Goal: Information Seeking & Learning: Learn about a topic

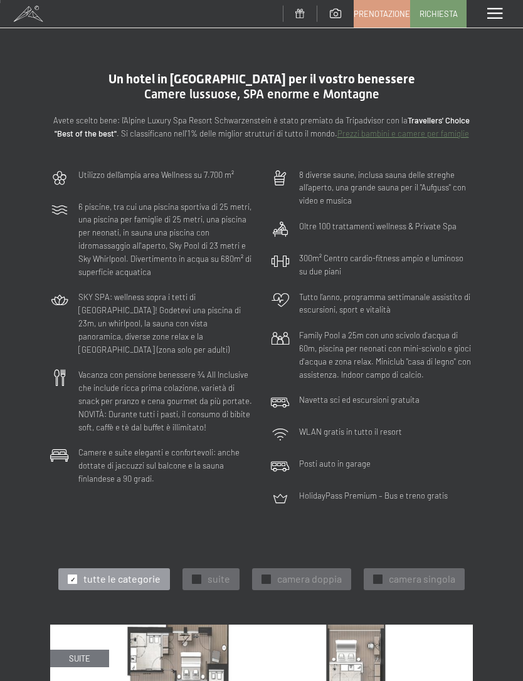
scroll to position [1, 0]
click at [490, 21] on div "Menu" at bounding box center [494, 14] width 56 height 28
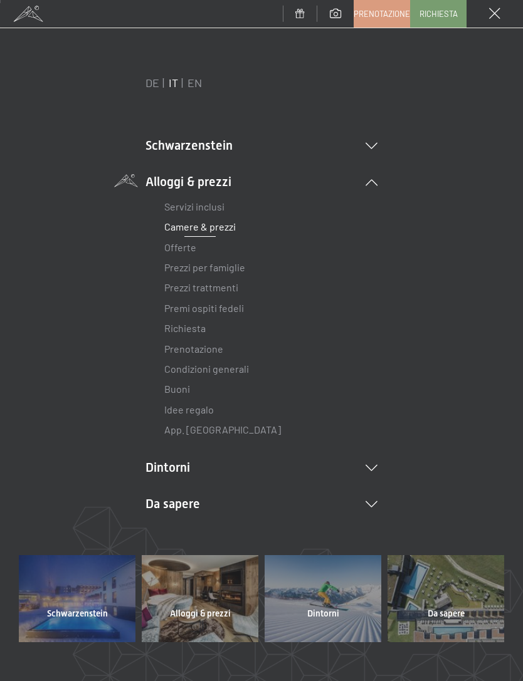
click at [235, 203] on li "Servizi inclusi" at bounding box center [261, 207] width 194 height 20
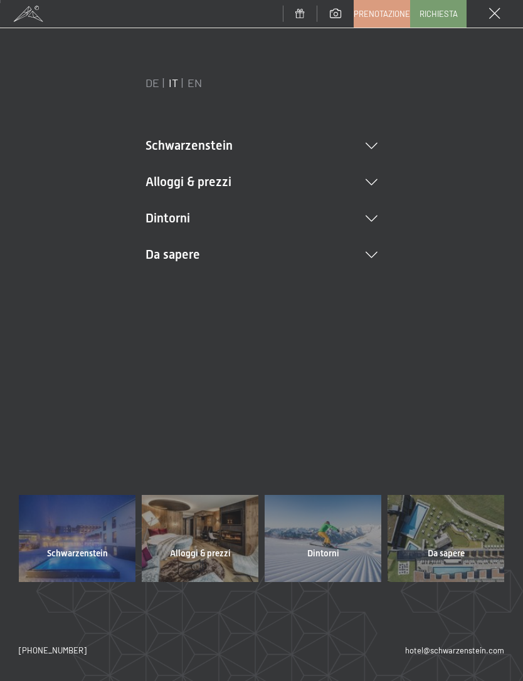
click at [359, 176] on li "Alloggi & prezzi Servizi inclusi Camere & prezzi Lista Offerte Lista Prezzi per…" at bounding box center [261, 182] width 232 height 18
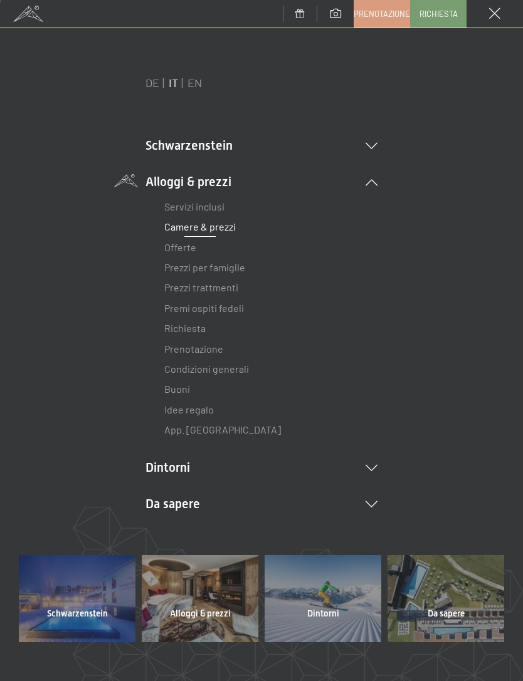
click at [209, 208] on link "Servizi inclusi" at bounding box center [194, 207] width 60 height 12
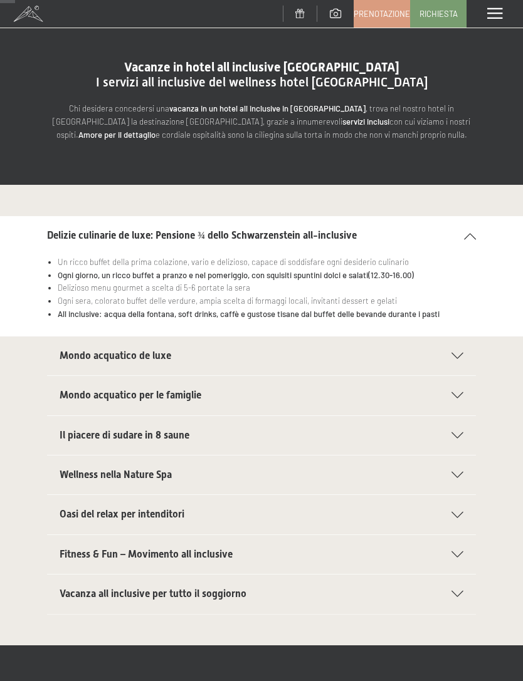
scroll to position [40, 0]
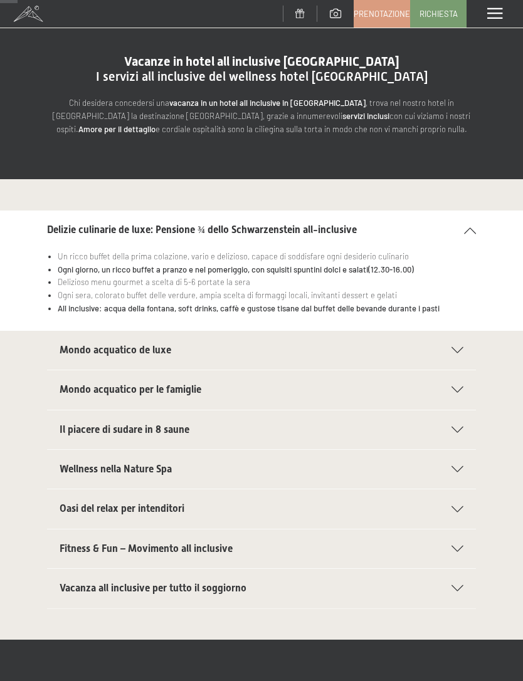
click at [413, 344] on h2 "Mondo acquatico de luxe" at bounding box center [249, 351] width 379 height 14
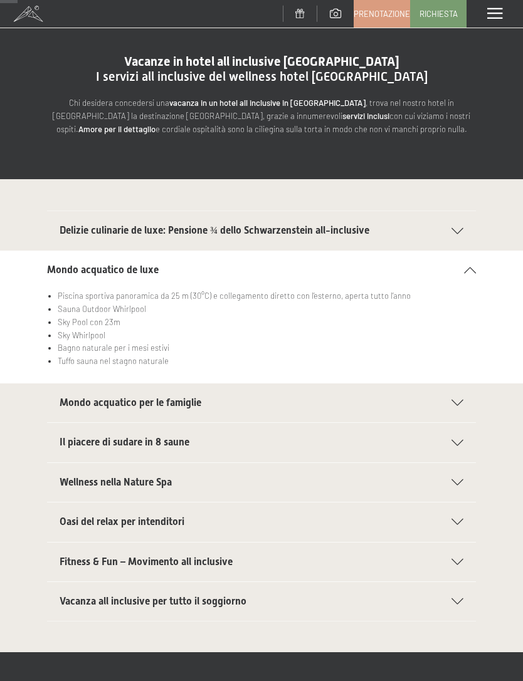
click at [421, 399] on h2 "Mondo acquatico per le famiglie" at bounding box center [249, 403] width 379 height 14
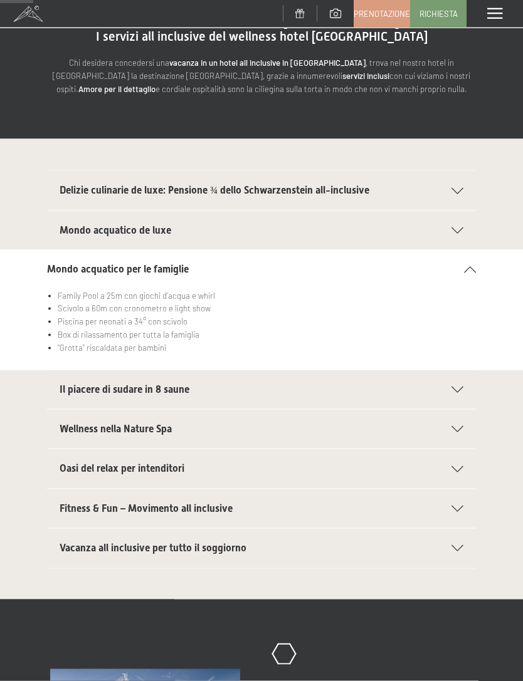
scroll to position [81, 0]
click at [443, 380] on div "Il piacere di sudare in 8 saune" at bounding box center [262, 389] width 404 height 39
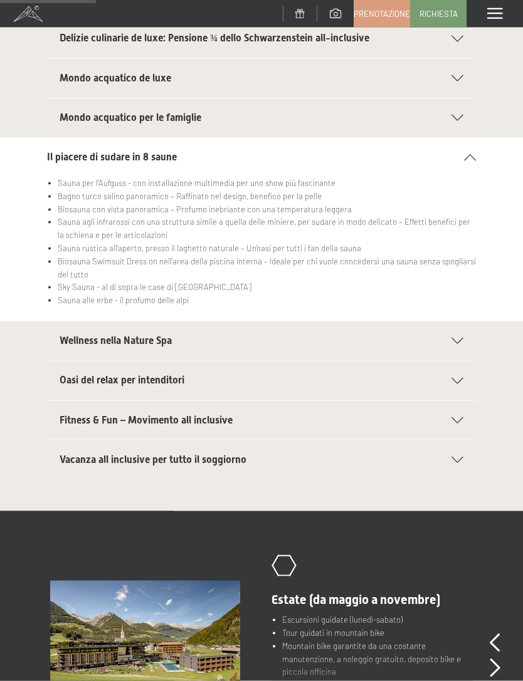
scroll to position [233, 0]
click at [439, 342] on div "Wellness nella Nature Spa" at bounding box center [262, 340] width 404 height 39
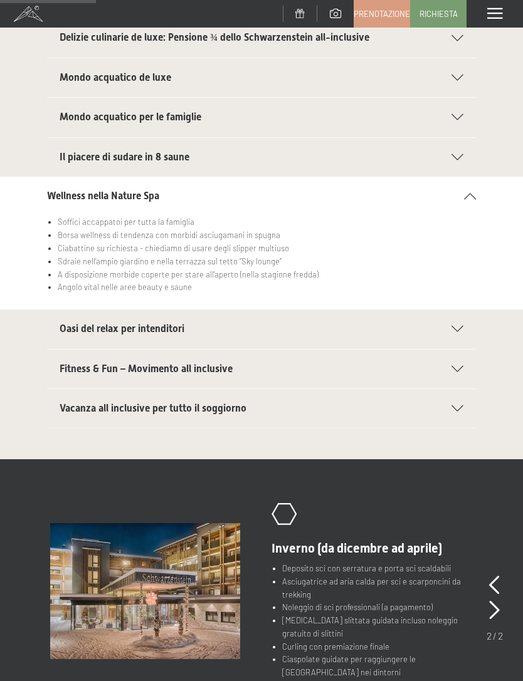
click at [461, 312] on div "Oasi del relax per intenditori" at bounding box center [262, 329] width 404 height 39
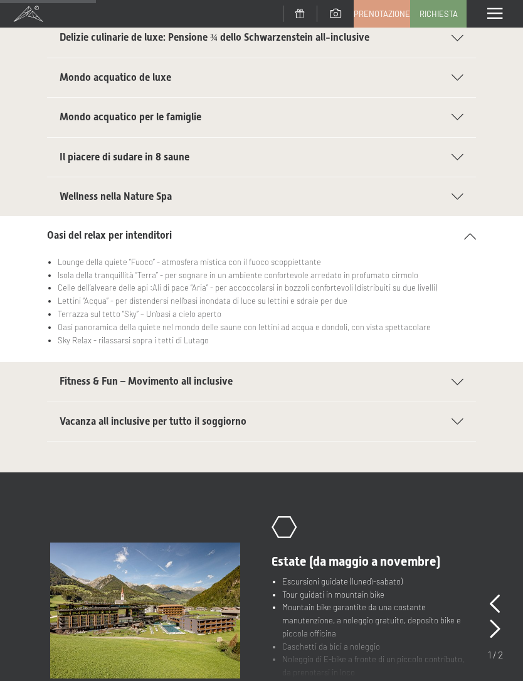
click at [426, 381] on h2 "Fitness & Fun – Movimento all inclusive" at bounding box center [249, 382] width 379 height 14
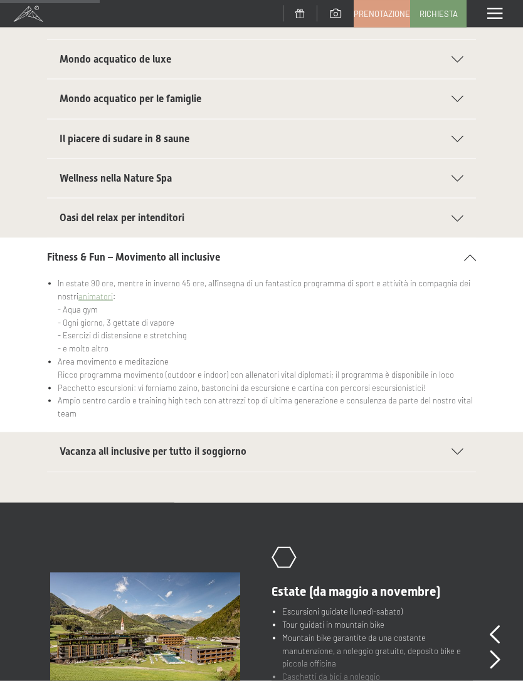
scroll to position [280, 0]
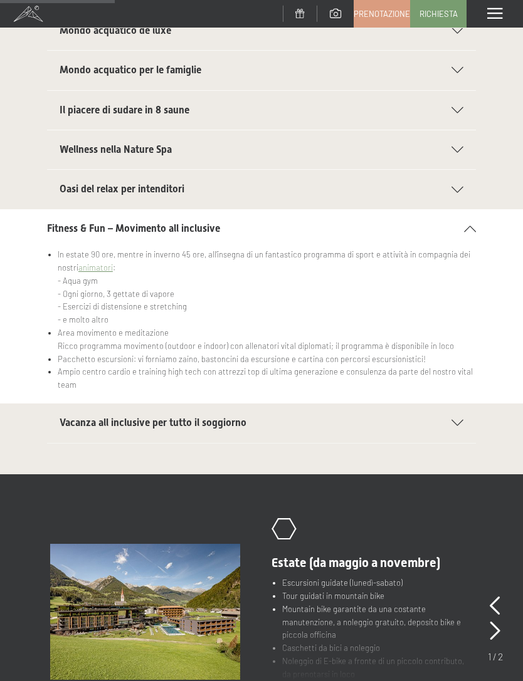
click at [463, 420] on icon at bounding box center [457, 423] width 12 height 6
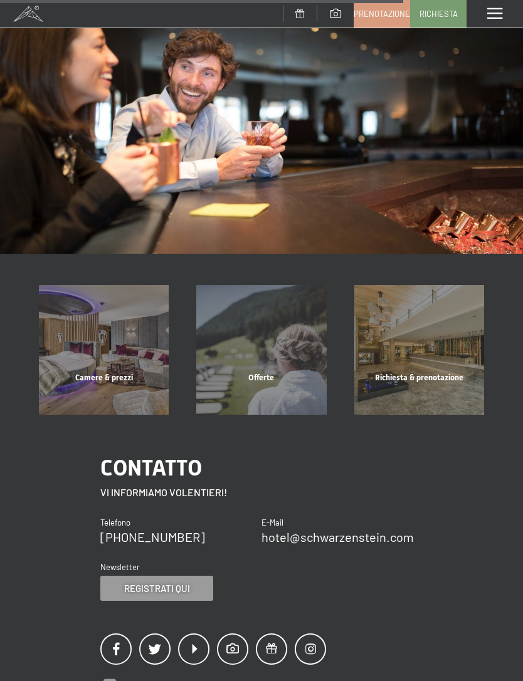
scroll to position [996, 0]
click at [97, 372] on span "Camere & prezzi" at bounding box center [104, 376] width 58 height 9
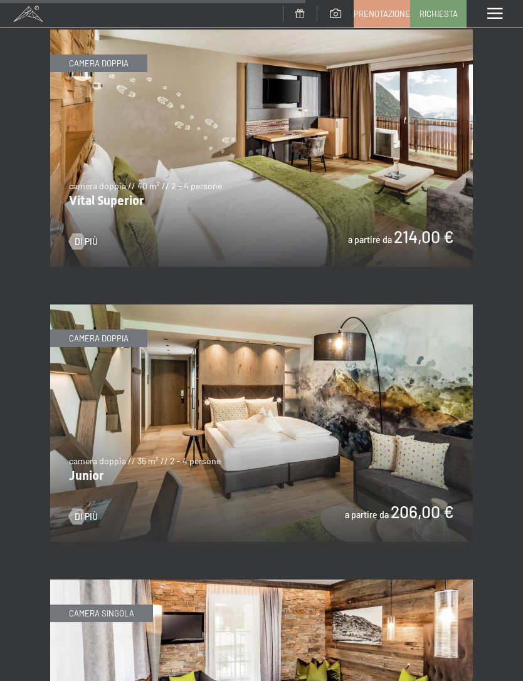
scroll to position [2799, 0]
click at [406, 439] on img at bounding box center [261, 424] width 423 height 238
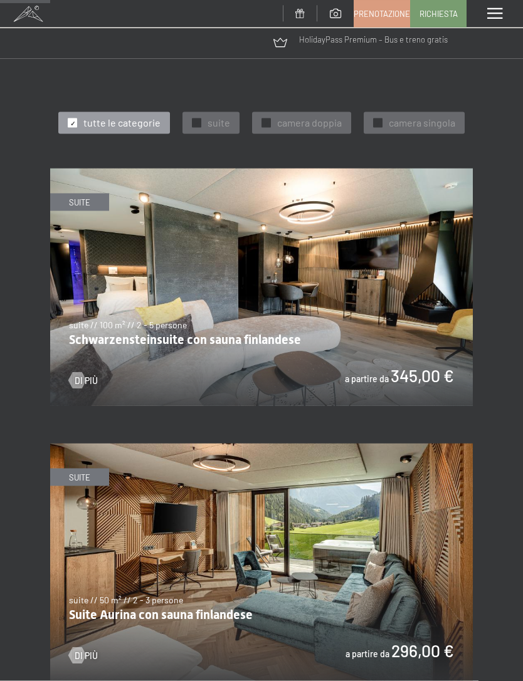
scroll to position [461, 0]
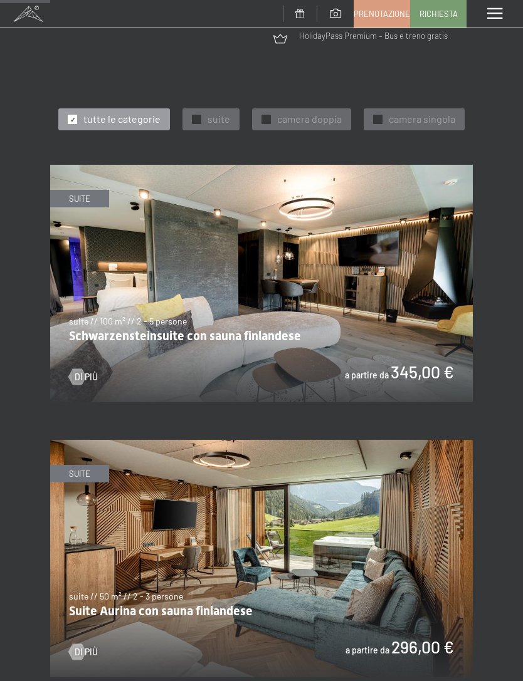
click at [435, 314] on img at bounding box center [261, 284] width 423 height 238
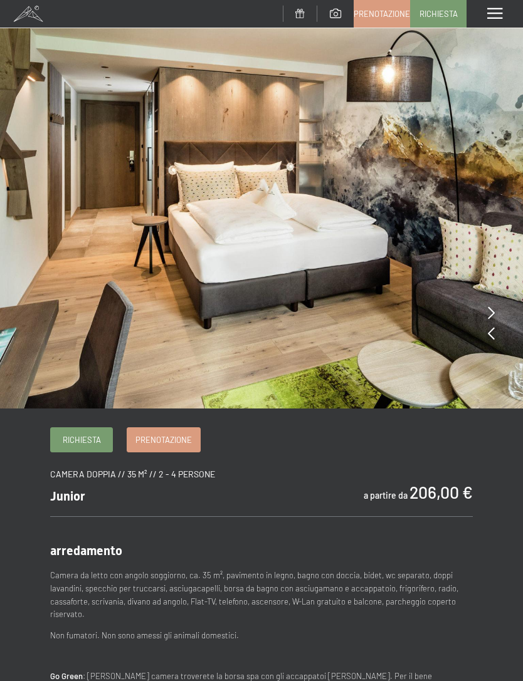
click at [488, 304] on img at bounding box center [261, 204] width 523 height 409
click at [480, 311] on img at bounding box center [261, 204] width 523 height 409
click at [494, 312] on icon at bounding box center [491, 313] width 7 height 13
click at [490, 308] on icon at bounding box center [491, 313] width 7 height 13
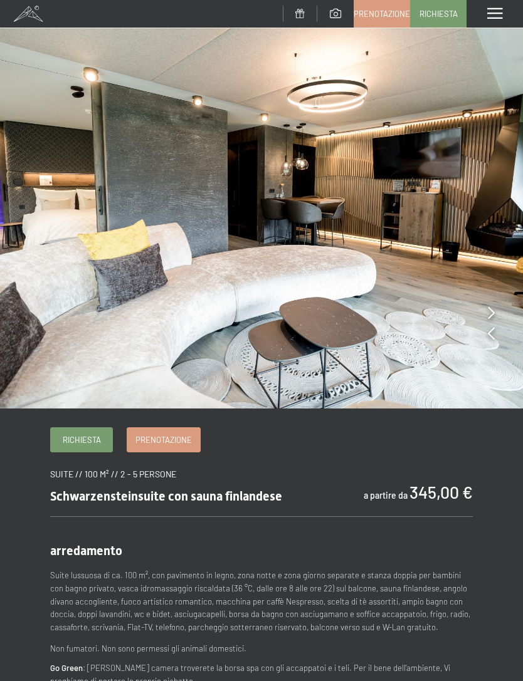
click at [497, 303] on img at bounding box center [261, 204] width 523 height 409
click at [492, 308] on icon at bounding box center [491, 313] width 7 height 13
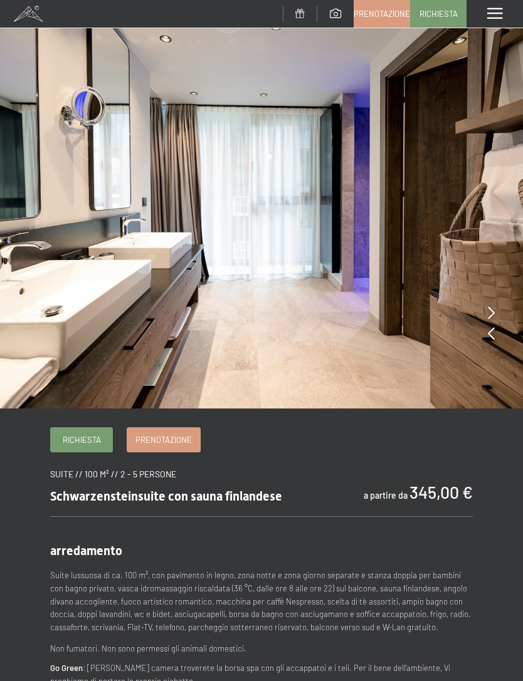
click at [501, 307] on img at bounding box center [261, 204] width 523 height 409
click at [495, 306] on img at bounding box center [261, 204] width 523 height 409
click at [493, 308] on icon at bounding box center [491, 313] width 7 height 13
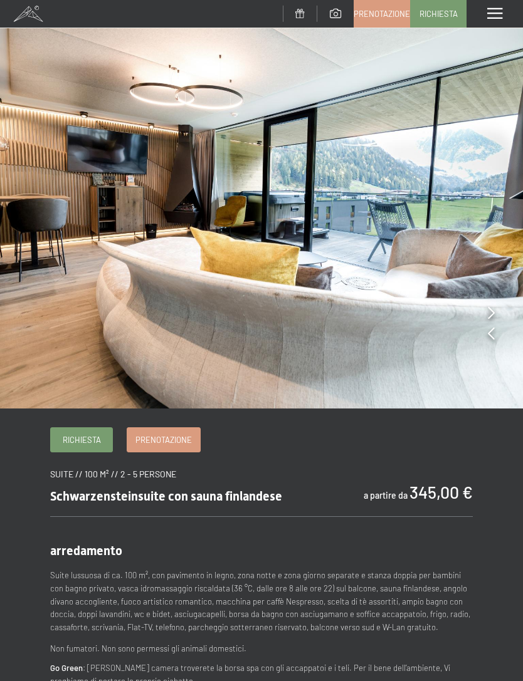
click at [491, 313] on icon at bounding box center [491, 313] width 7 height 13
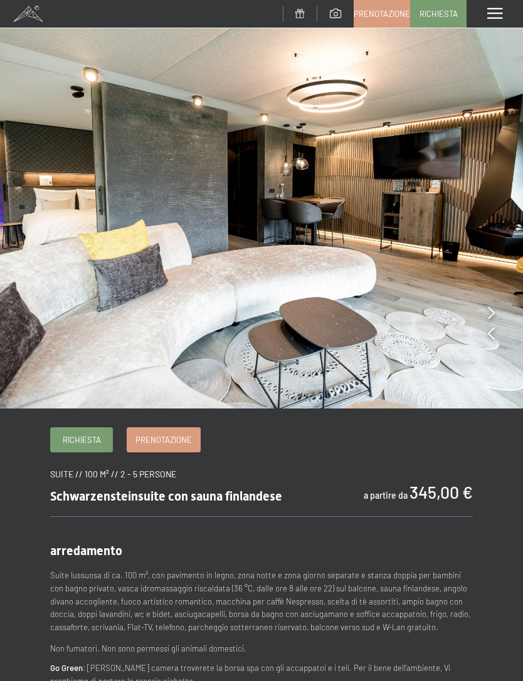
click at [484, 310] on img at bounding box center [261, 204] width 523 height 409
click at [495, 311] on img at bounding box center [261, 204] width 523 height 409
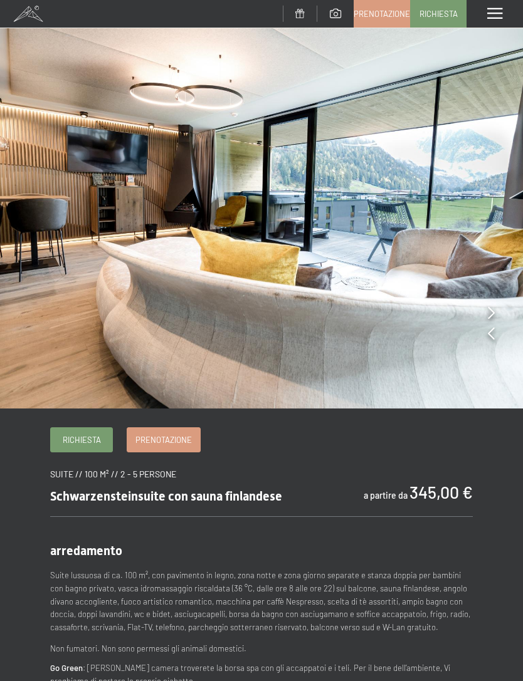
click at [494, 311] on icon at bounding box center [491, 313] width 7 height 13
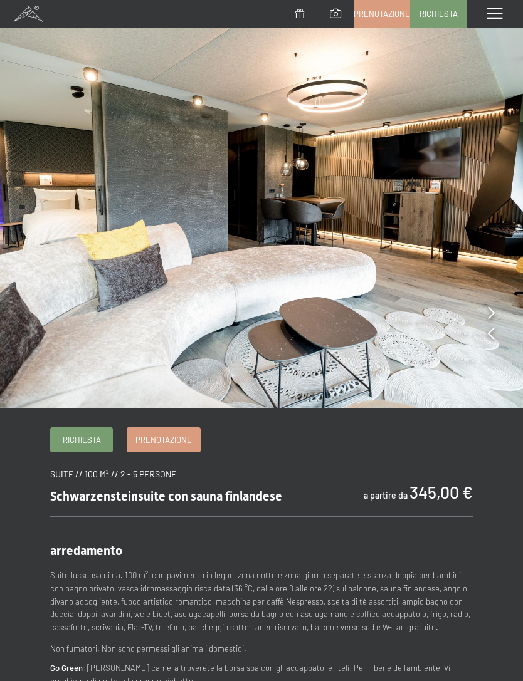
click at [498, 307] on img at bounding box center [261, 204] width 523 height 409
click at [493, 309] on icon at bounding box center [491, 313] width 7 height 13
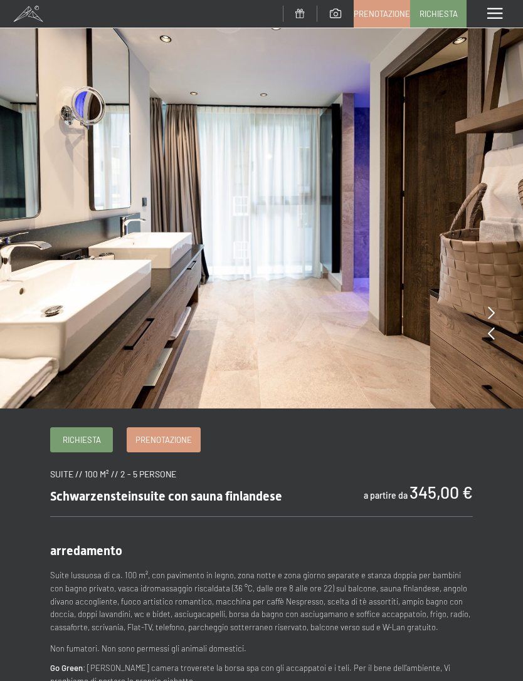
click at [493, 308] on icon at bounding box center [491, 313] width 7 height 13
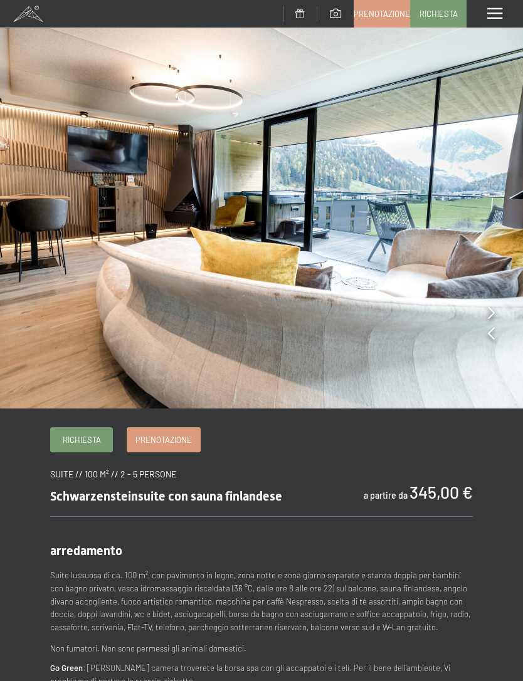
click at [482, 308] on img at bounding box center [261, 204] width 523 height 409
click at [479, 315] on img at bounding box center [261, 204] width 523 height 409
click at [486, 315] on img at bounding box center [261, 204] width 523 height 409
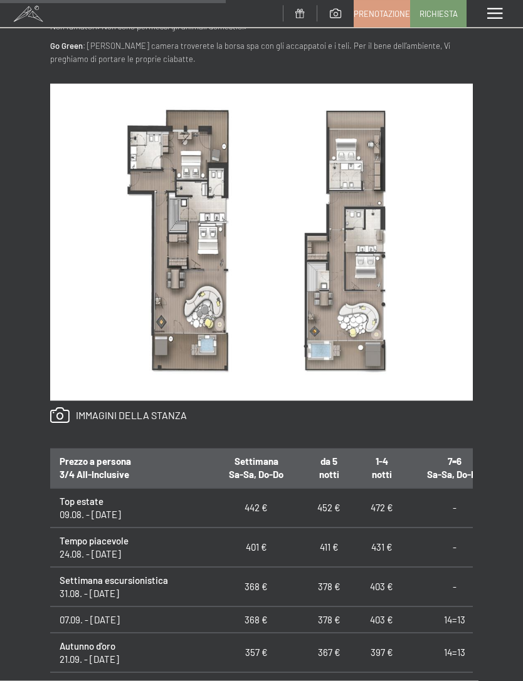
scroll to position [624, 0]
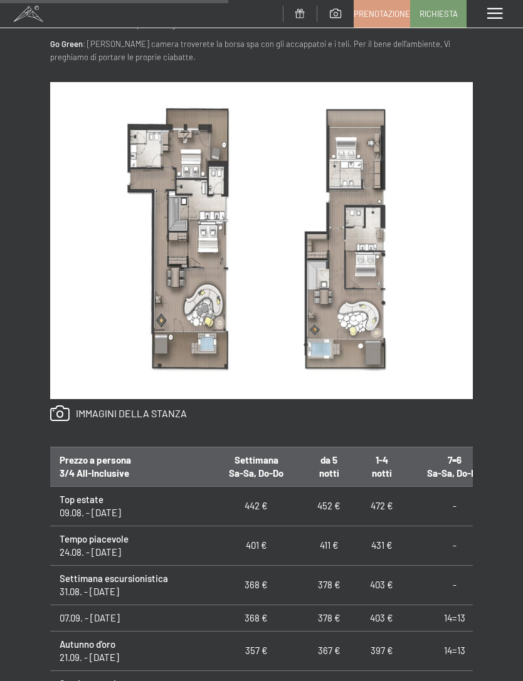
click at [148, 311] on img at bounding box center [261, 240] width 423 height 317
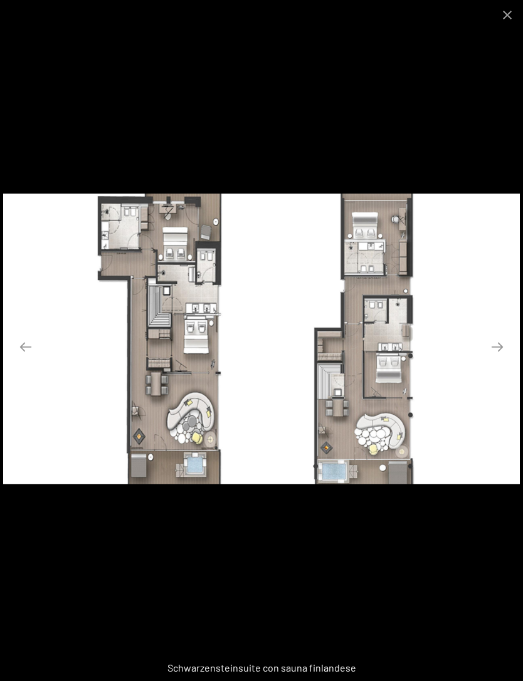
click at [515, 24] on button "Close gallery" at bounding box center [507, 14] width 31 height 29
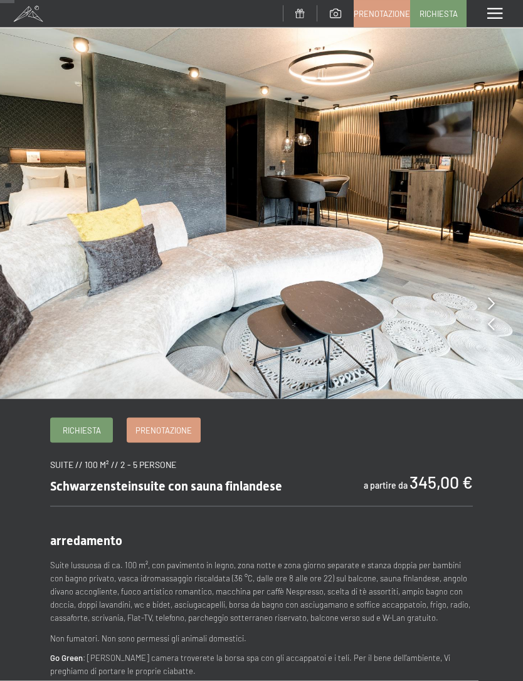
scroll to position [0, 0]
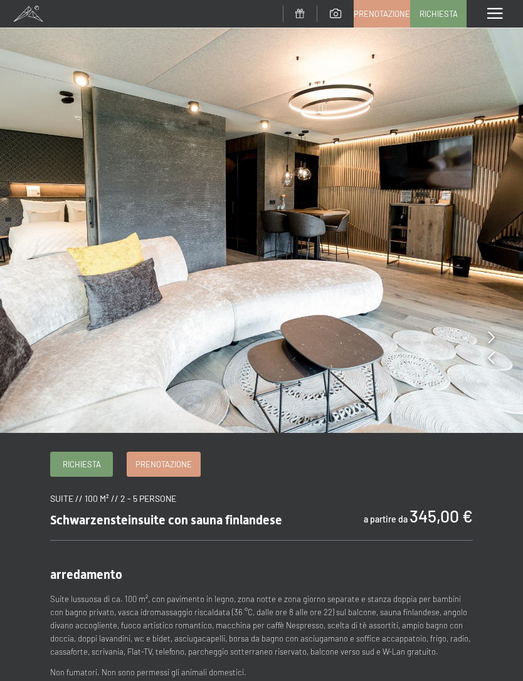
click at [507, 13] on div "Menu" at bounding box center [494, 14] width 56 height 28
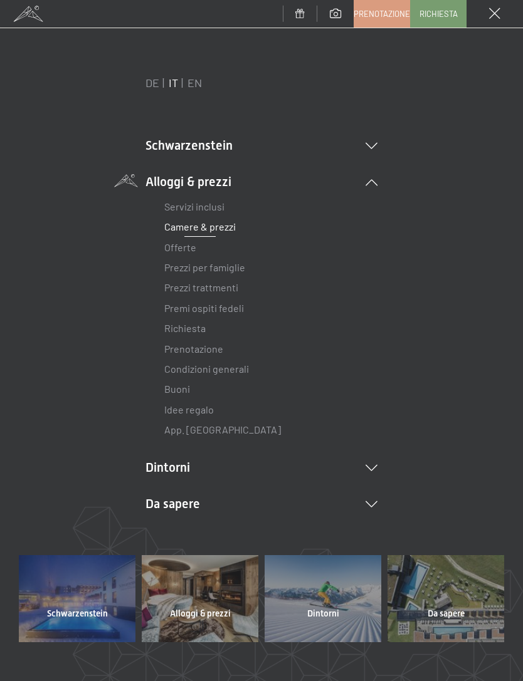
click at [210, 224] on link "Camere & prezzi" at bounding box center [199, 227] width 71 height 12
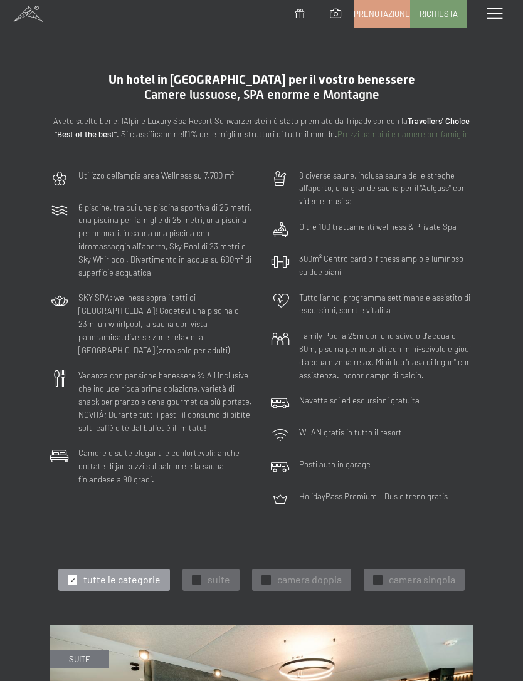
click at [492, 23] on div "Menu" at bounding box center [494, 14] width 56 height 28
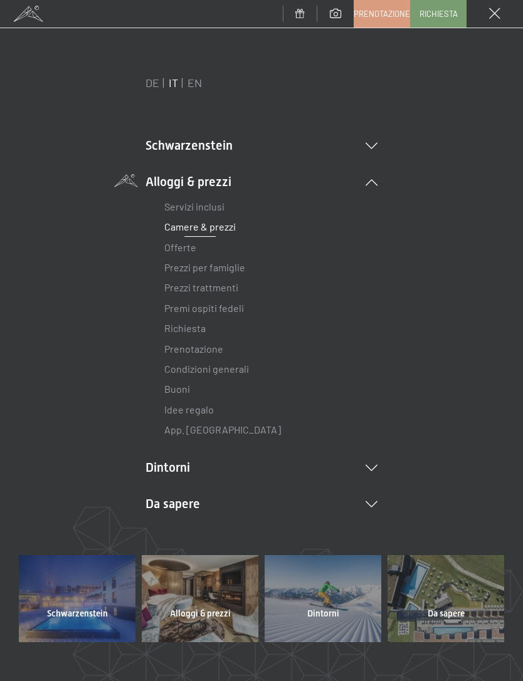
click at [219, 207] on link "Servizi inclusi" at bounding box center [194, 207] width 60 height 12
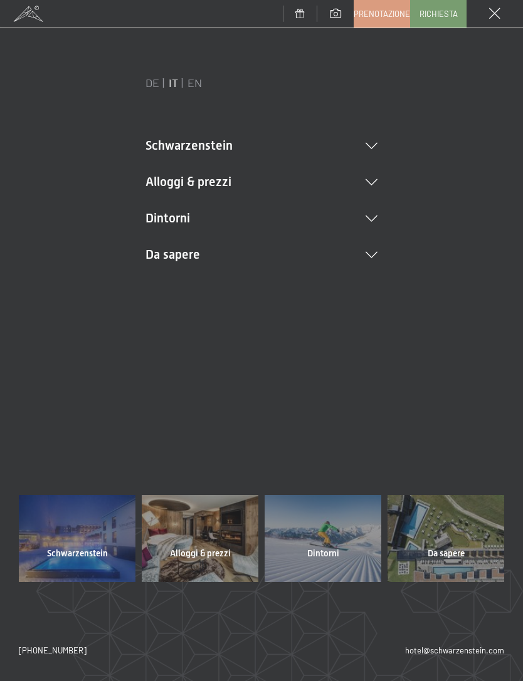
click at [270, 183] on li "Alloggi & prezzi Servizi inclusi Camere & prezzi Lista Offerte Lista Prezzi per…" at bounding box center [261, 182] width 232 height 18
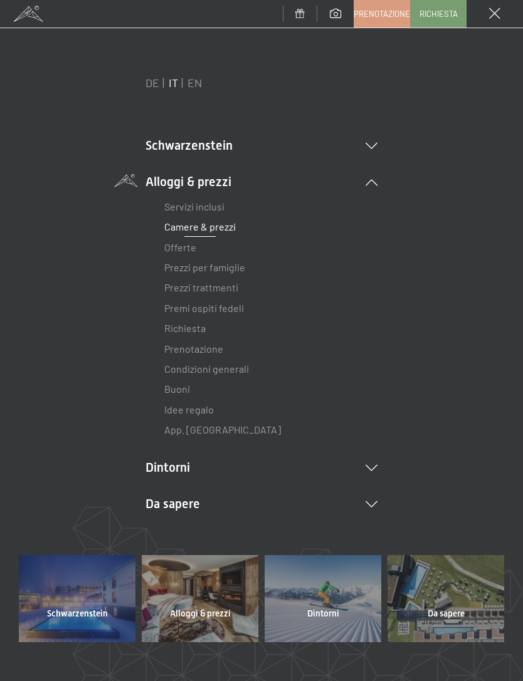
click at [229, 143] on li "Schwarzenstein Novità allo Schwarzenstein I padroni di casa Premium spa Cucina …" at bounding box center [261, 146] width 232 height 18
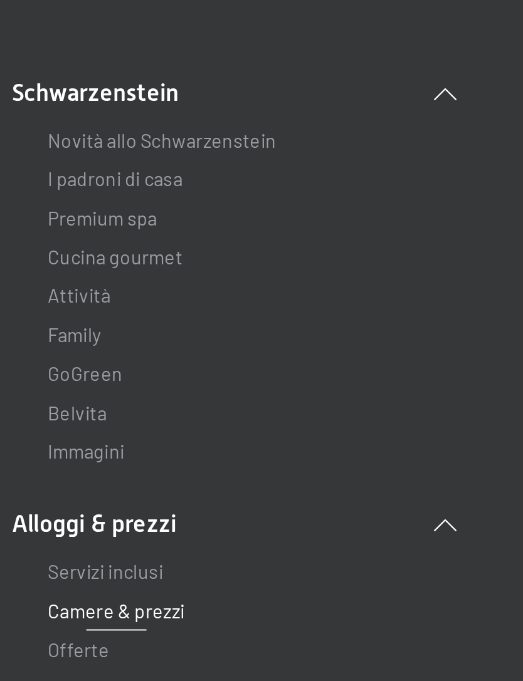
click at [164, 266] on link "Family" at bounding box center [178, 272] width 28 height 12
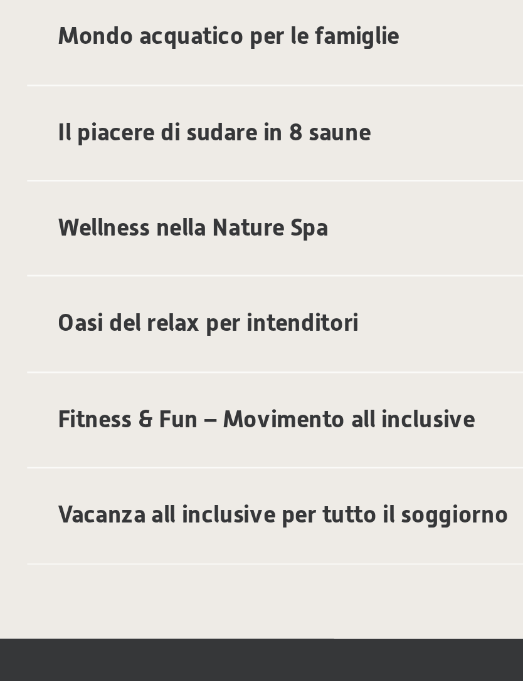
scroll to position [34, 0]
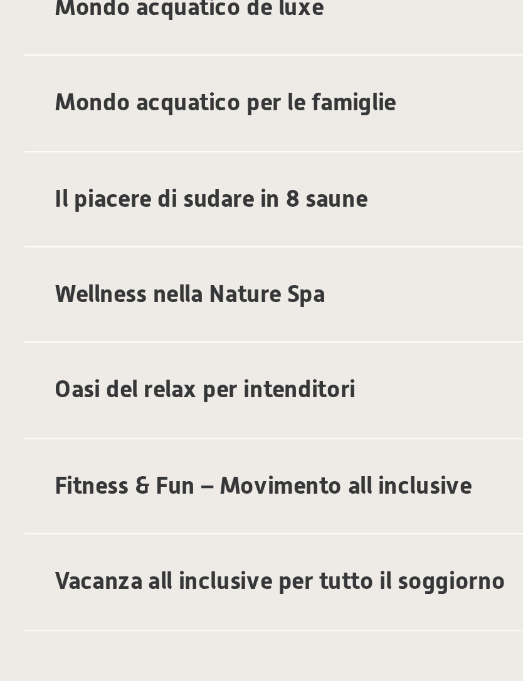
click at [117, 549] on span "Fitness & Fun – Movimento all inclusive" at bounding box center [146, 555] width 173 height 12
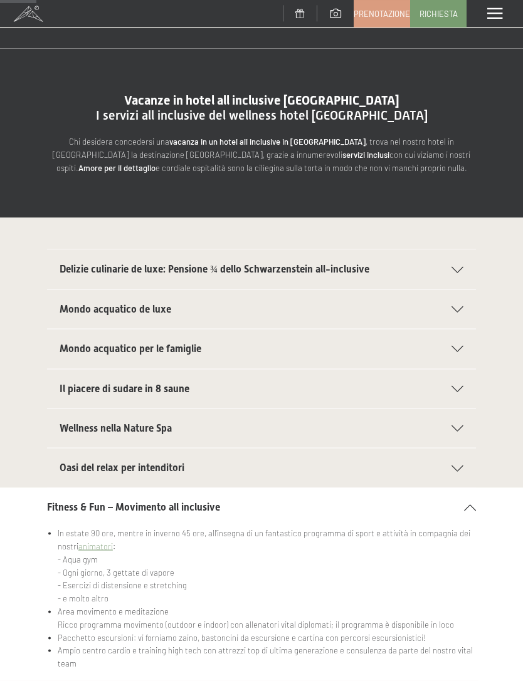
scroll to position [0, 0]
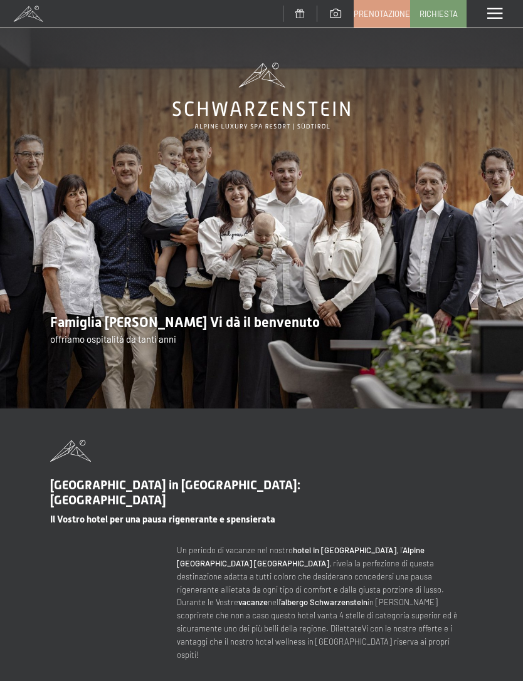
click at [495, 15] on span at bounding box center [494, 13] width 15 height 11
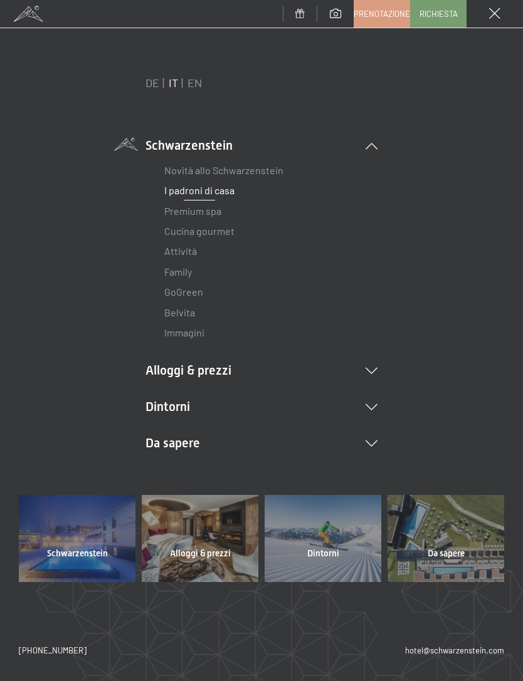
click at [185, 273] on link "Family" at bounding box center [178, 272] width 28 height 12
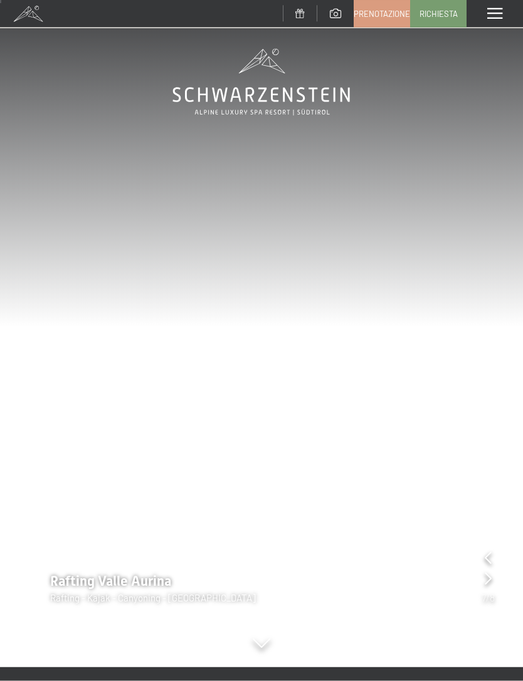
scroll to position [14, 0]
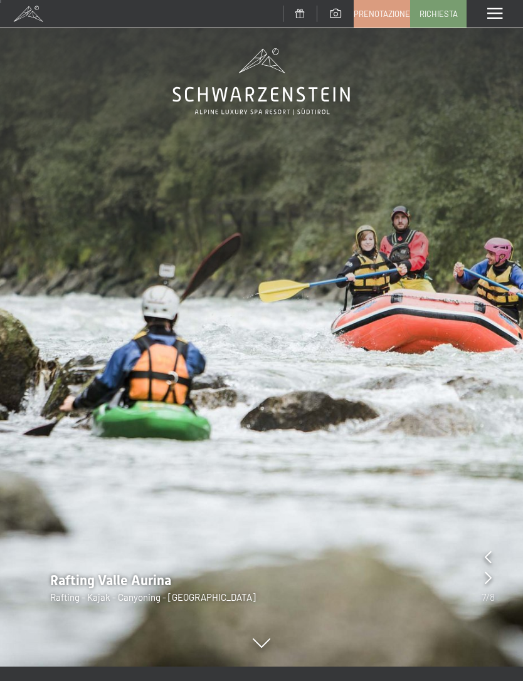
click at [494, 272] on img at bounding box center [261, 326] width 523 height 681
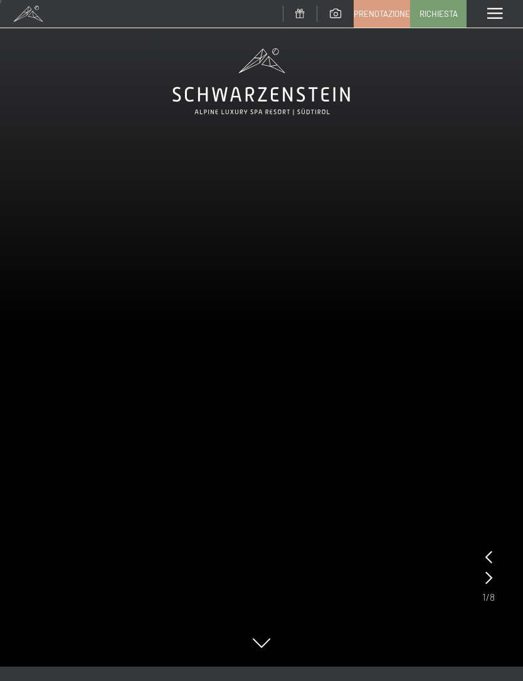
click at [371, 436] on video at bounding box center [261, 326] width 523 height 681
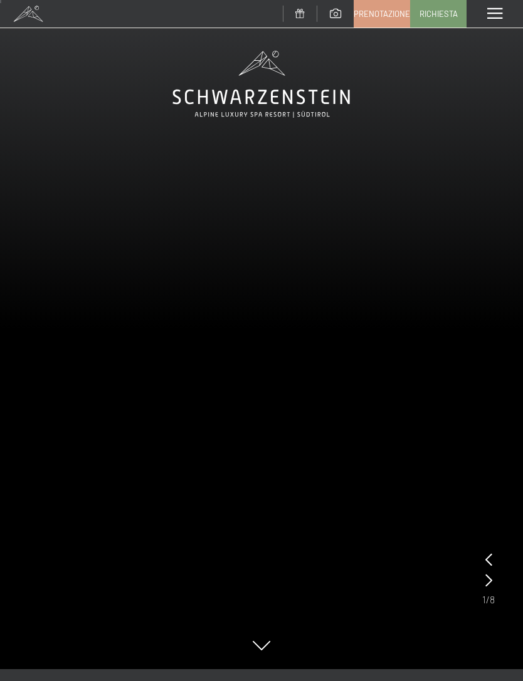
scroll to position [18, 0]
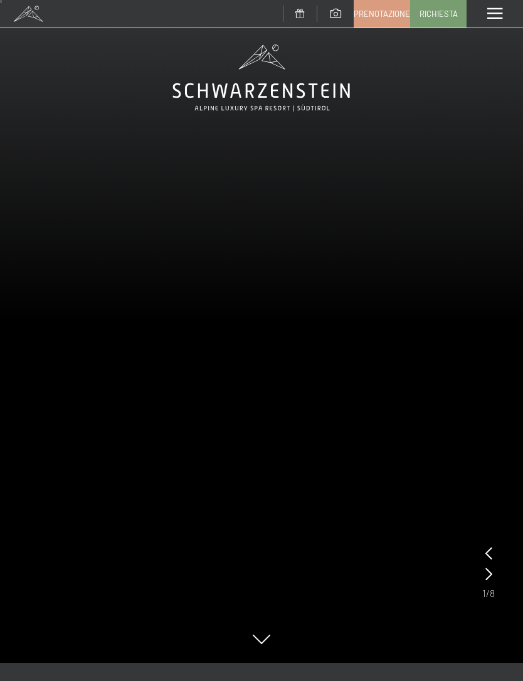
click at [491, 544] on video at bounding box center [261, 322] width 523 height 681
click at [490, 555] on icon at bounding box center [488, 553] width 7 height 13
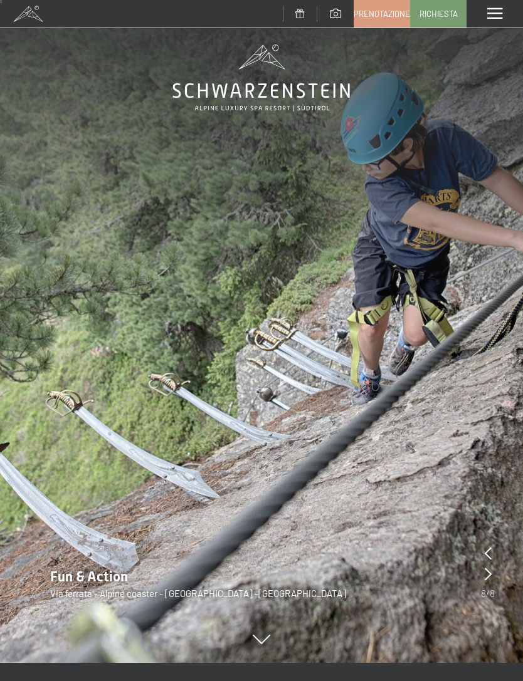
click at [483, 544] on img at bounding box center [261, 322] width 523 height 681
click at [479, 575] on div "Fun & Action Via ferrata - Alpine coaster - Cross Woods -Zipline" at bounding box center [261, 584] width 523 height 33
click at [490, 567] on div at bounding box center [488, 575] width 7 height 18
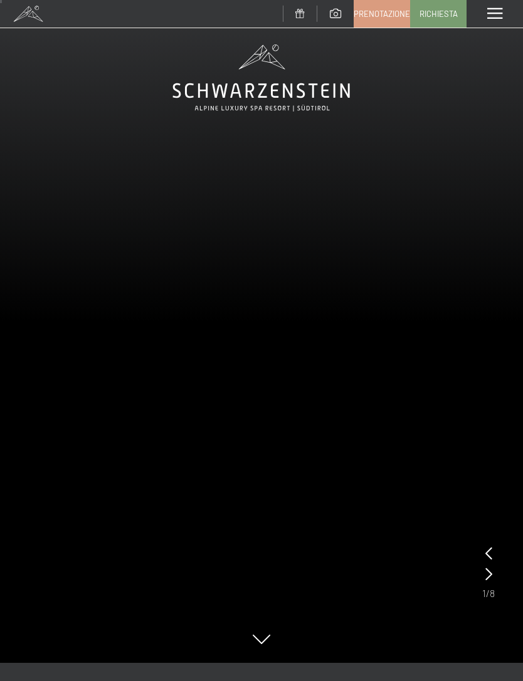
click at [491, 575] on icon at bounding box center [488, 574] width 7 height 13
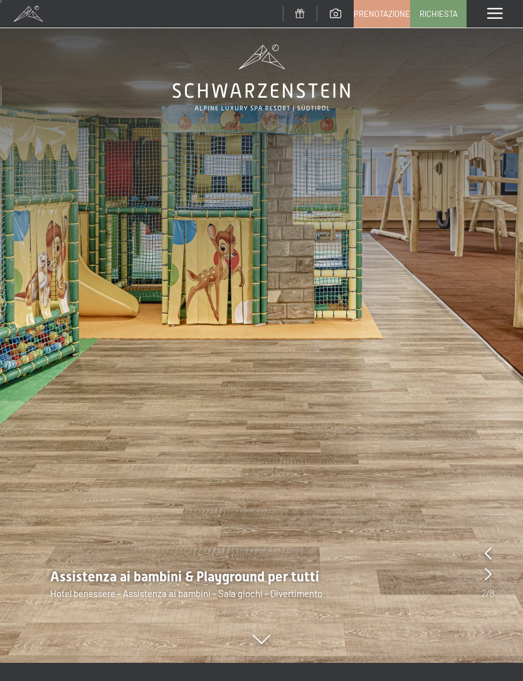
click at [490, 573] on icon at bounding box center [488, 574] width 7 height 13
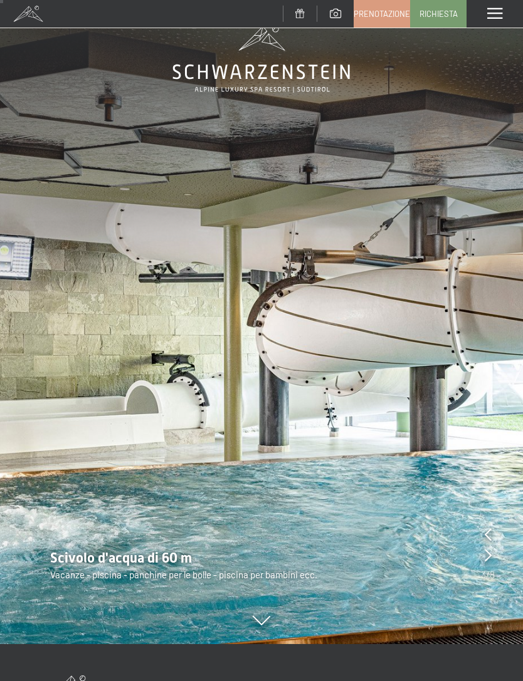
scroll to position [36, 0]
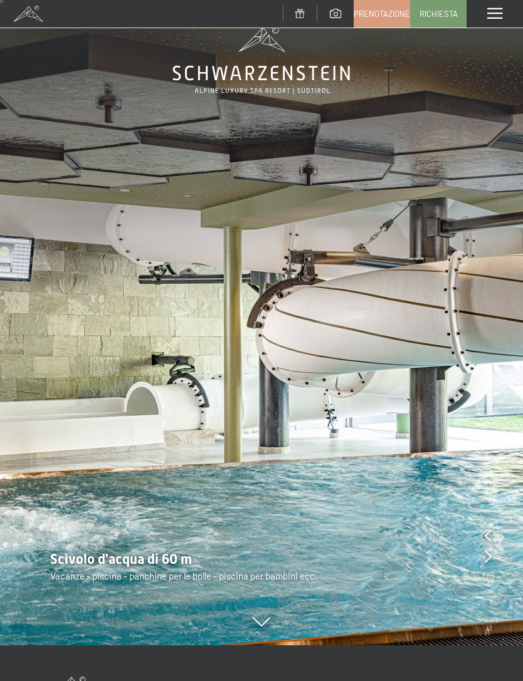
click at [491, 558] on icon at bounding box center [488, 556] width 7 height 13
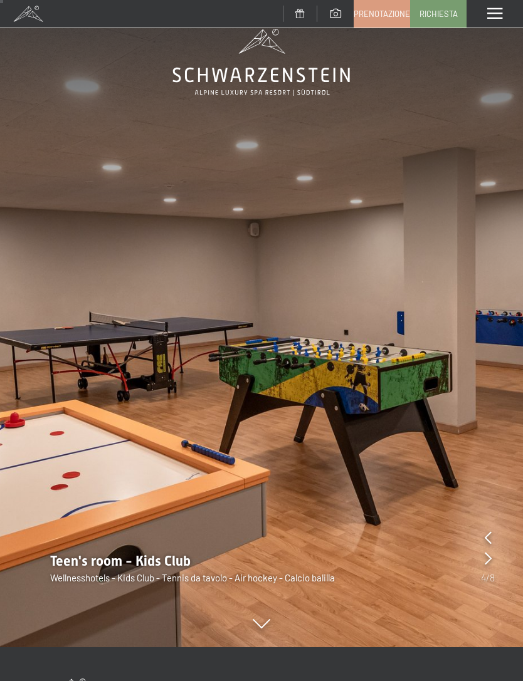
scroll to position [28, 0]
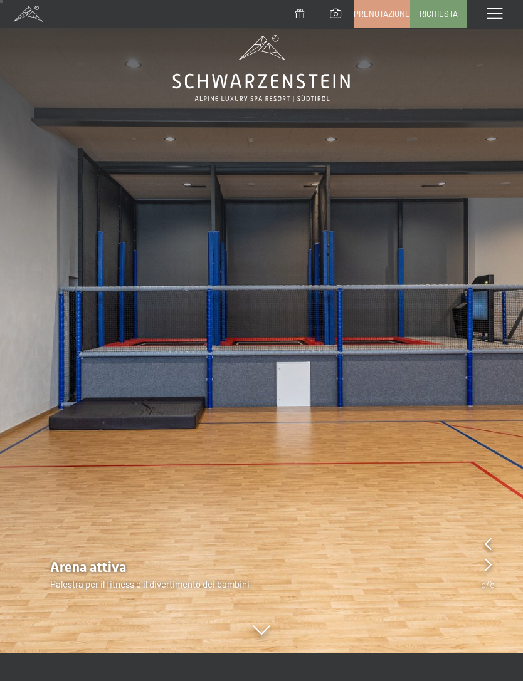
click at [485, 572] on div at bounding box center [488, 566] width 7 height 18
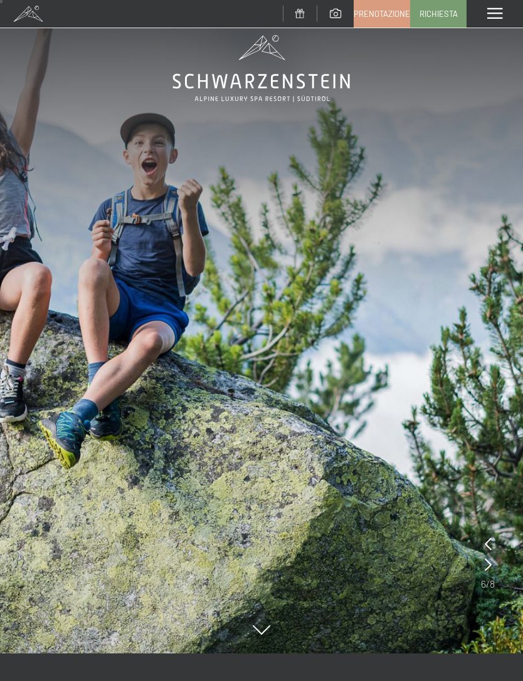
click at [488, 570] on icon at bounding box center [488, 565] width 7 height 13
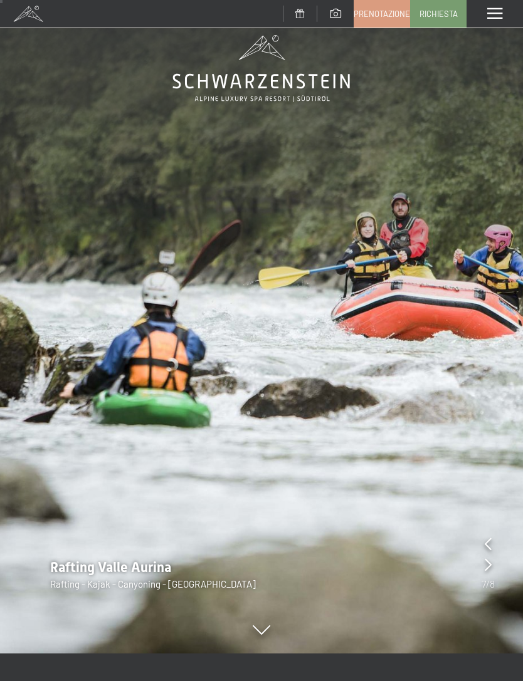
click at [479, 574] on div "Rafting Valle Aurina Rafting - Kajak - Canyoning - Valle Aruina Alto Adige" at bounding box center [261, 575] width 523 height 33
click at [500, 569] on div "Rafting Valle Aurina Rafting - Kajak - Canyoning - Valle Aruina Alto Adige" at bounding box center [261, 575] width 523 height 33
click at [490, 573] on div at bounding box center [488, 566] width 7 height 18
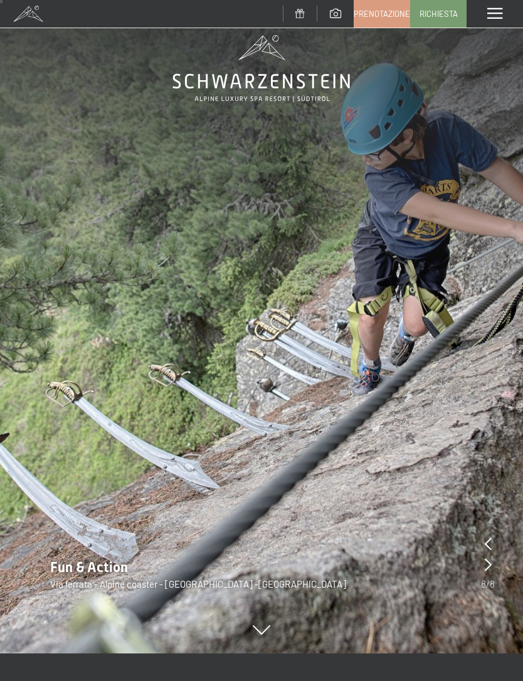
click at [475, 575] on div "Fun & Action Via ferrata - Alpine coaster - Cross Woods -Zipline" at bounding box center [261, 575] width 523 height 33
click at [488, 572] on div at bounding box center [488, 566] width 7 height 18
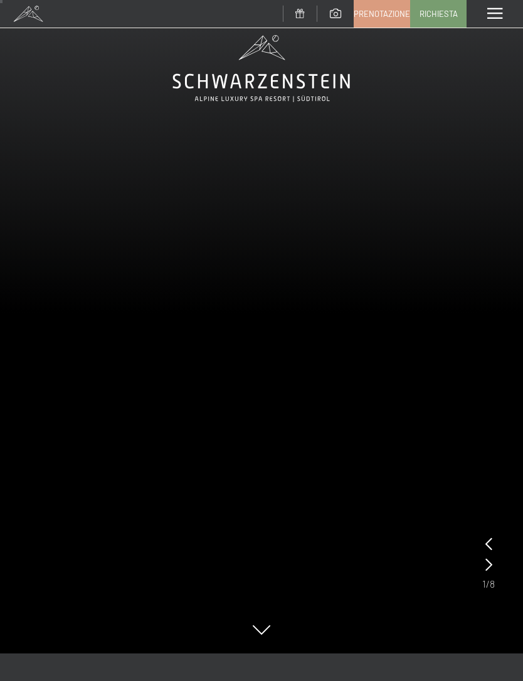
click at [491, 567] on icon at bounding box center [488, 565] width 7 height 13
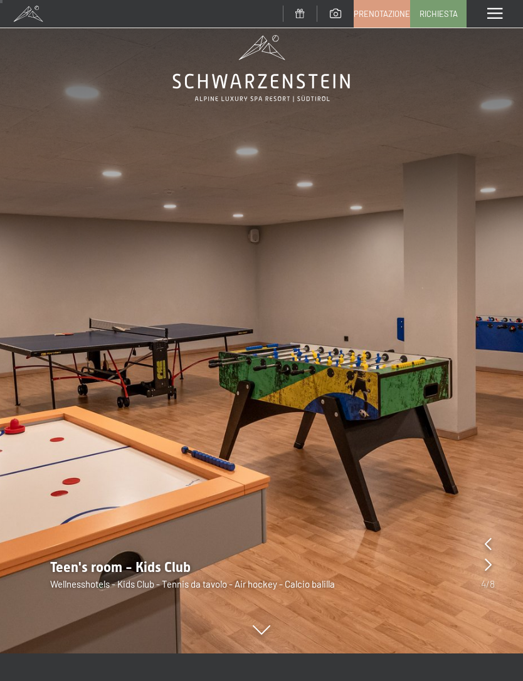
click at [503, 6] on div "Menu" at bounding box center [494, 14] width 56 height 28
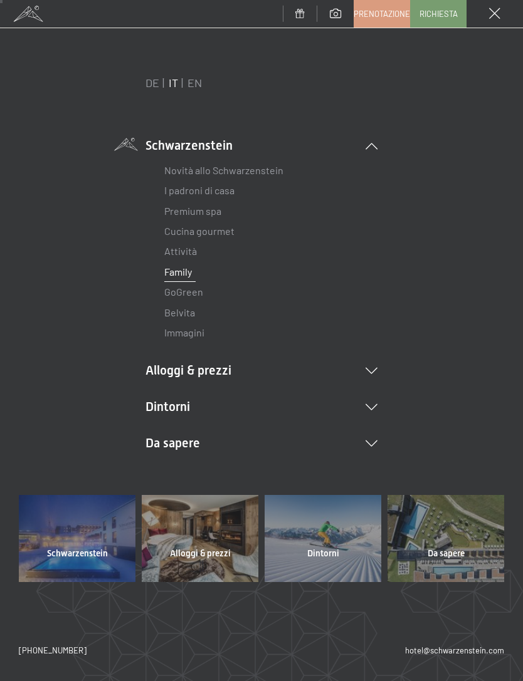
click at [248, 354] on ul "Schwarzenstein Novità allo Schwarzenstein I padroni di casa Premium spa Cucina …" at bounding box center [261, 295] width 232 height 316
click at [201, 376] on li "Alloggi & prezzi Servizi inclusi Camere & prezzi Lista Offerte Lista Prezzi per…" at bounding box center [261, 371] width 232 height 18
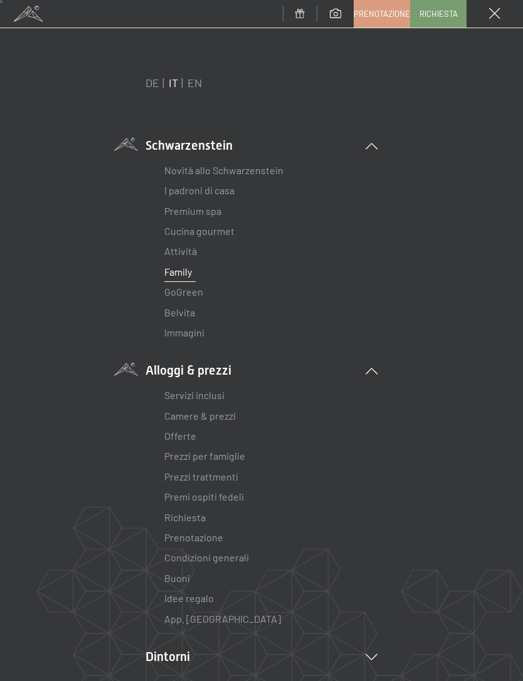
click at [500, 21] on div "Menu" at bounding box center [494, 14] width 56 height 28
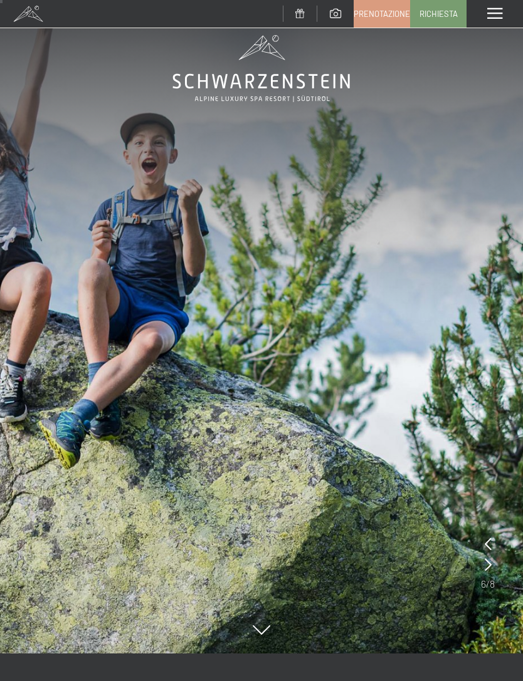
click at [503, 21] on div "Menu" at bounding box center [494, 14] width 56 height 28
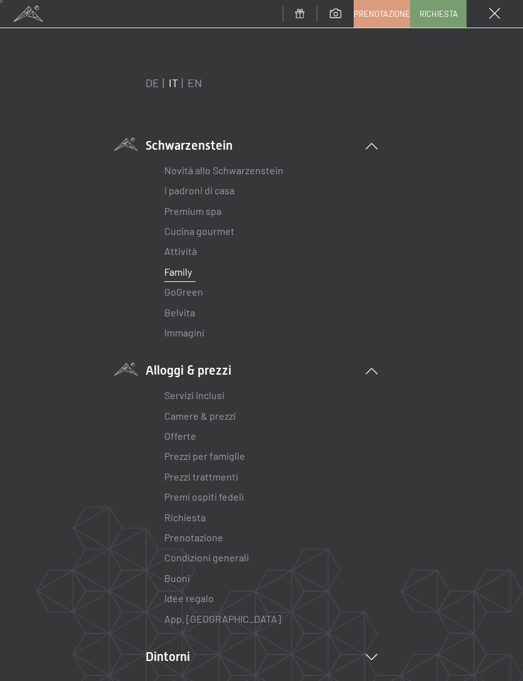
click at [249, 169] on link "Novità allo Schwarzenstein" at bounding box center [223, 170] width 119 height 12
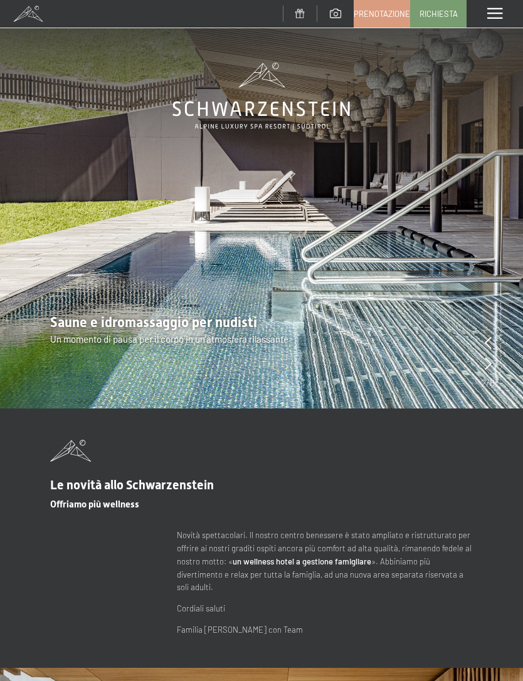
click at [491, 365] on icon at bounding box center [488, 363] width 7 height 13
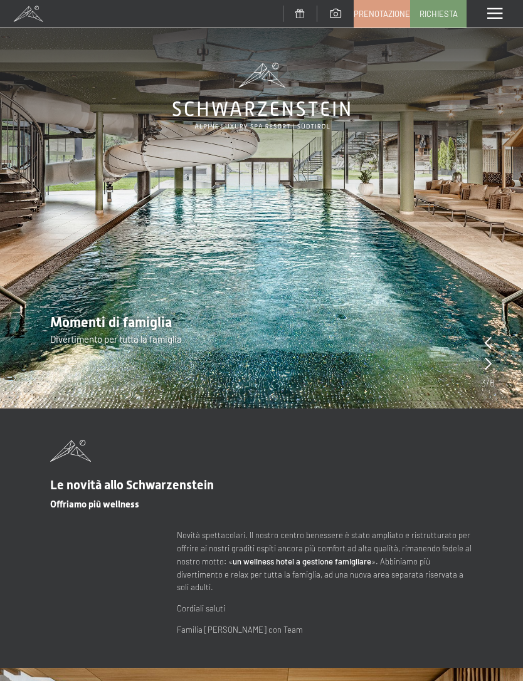
click at [491, 367] on icon at bounding box center [488, 363] width 7 height 13
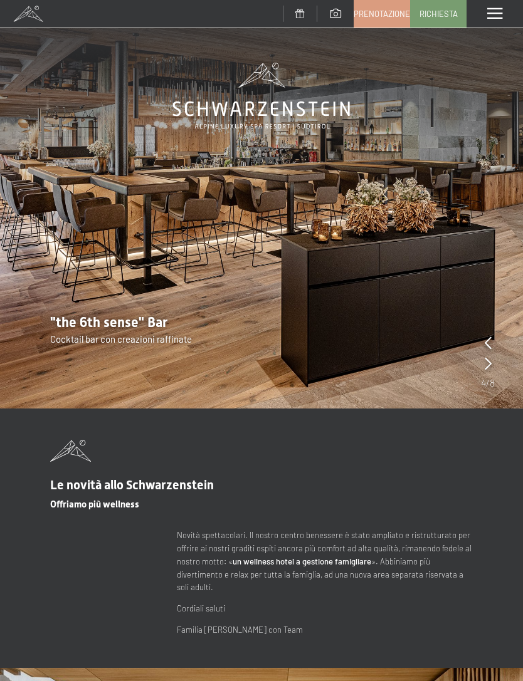
click at [488, 364] on icon at bounding box center [488, 363] width 7 height 13
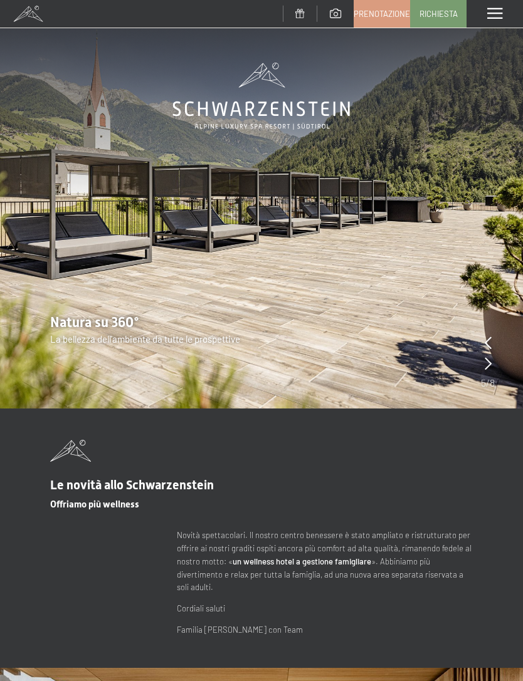
click at [485, 362] on icon at bounding box center [488, 363] width 7 height 13
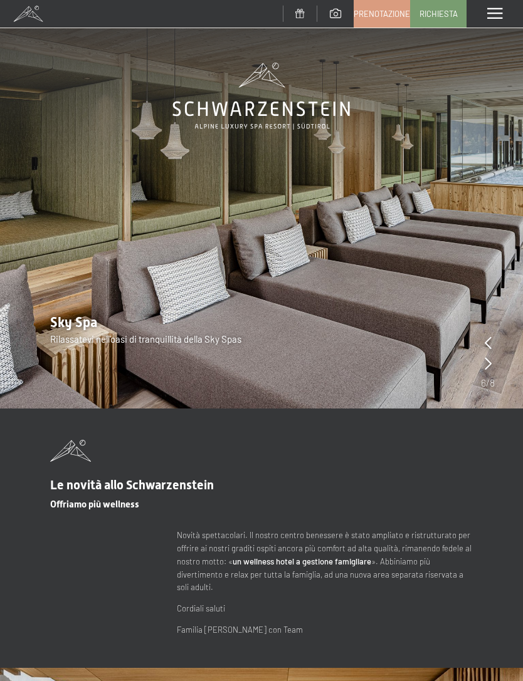
click at [478, 359] on img at bounding box center [261, 204] width 523 height 409
click at [478, 365] on img at bounding box center [261, 204] width 523 height 409
click at [485, 366] on icon at bounding box center [488, 363] width 7 height 13
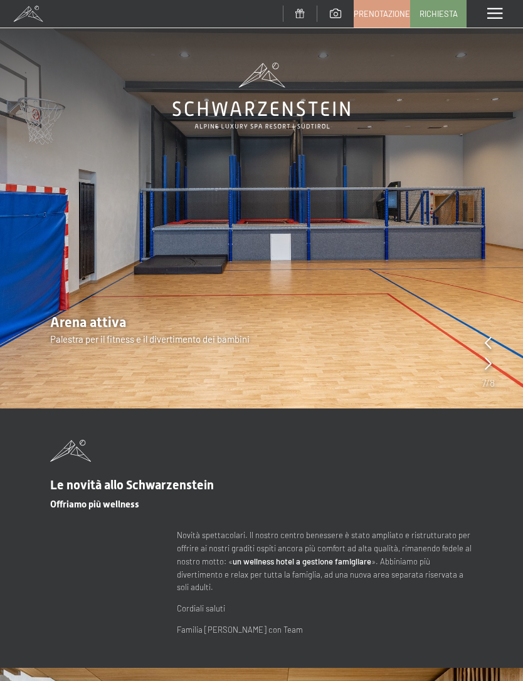
click at [485, 363] on icon at bounding box center [488, 363] width 7 height 13
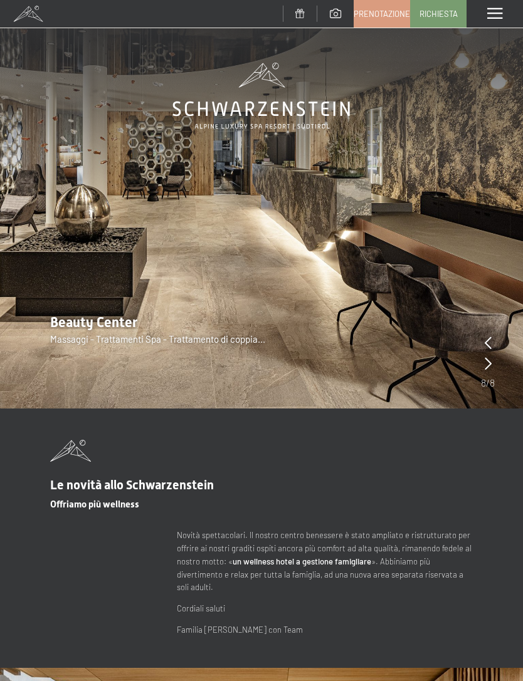
click at [488, 367] on icon at bounding box center [488, 363] width 7 height 13
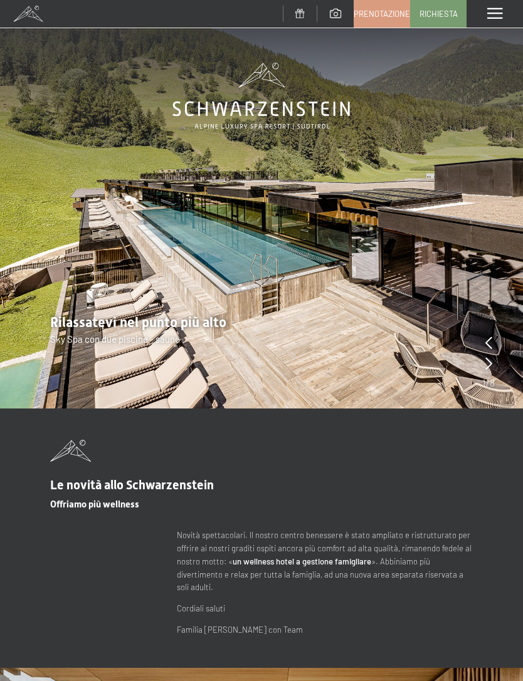
click at [489, 368] on icon at bounding box center [488, 363] width 7 height 13
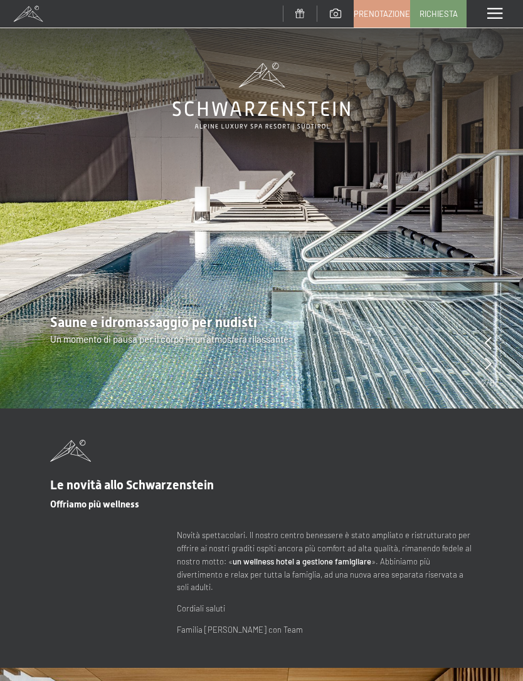
click at [485, 370] on icon at bounding box center [488, 363] width 7 height 13
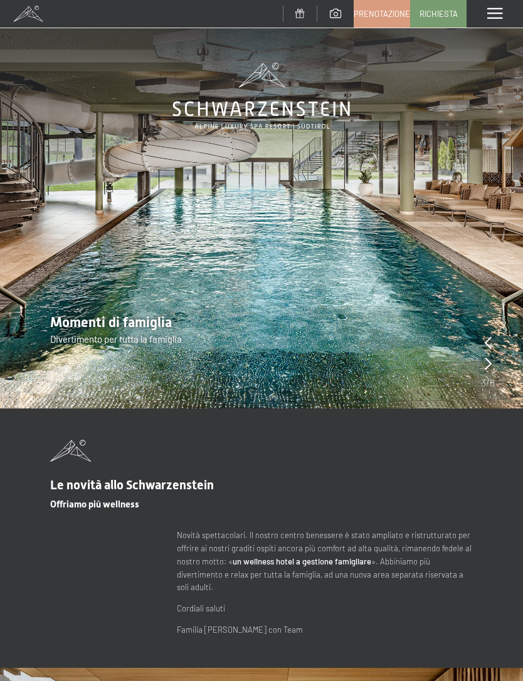
click at [501, 19] on span at bounding box center [494, 13] width 15 height 11
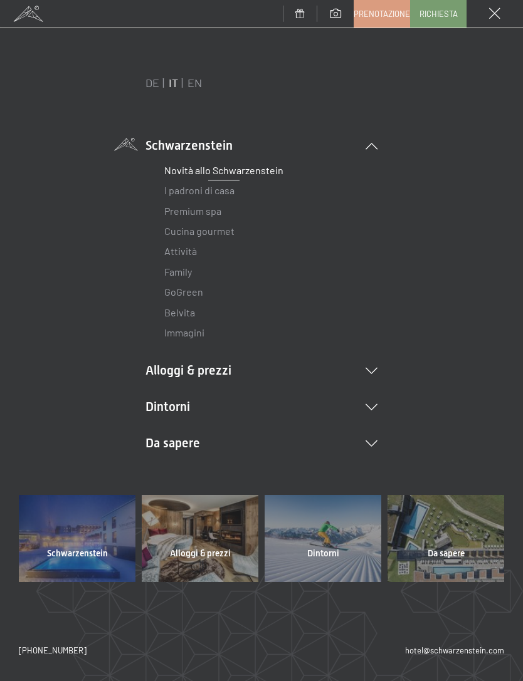
click at [26, 13] on span at bounding box center [28, 14] width 56 height 28
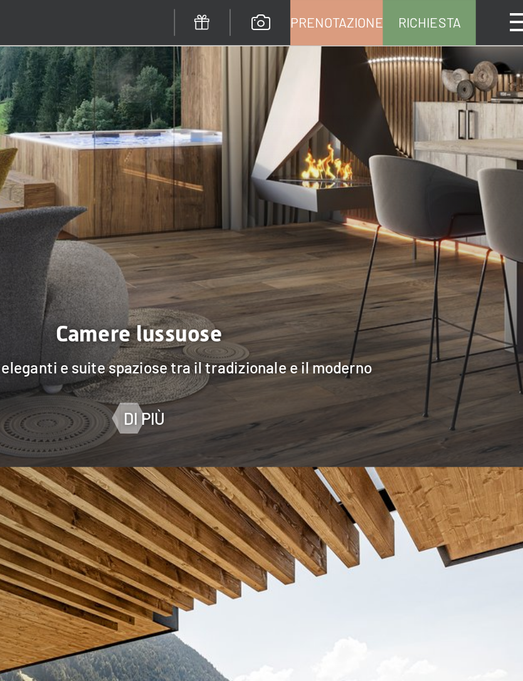
scroll to position [1275, 0]
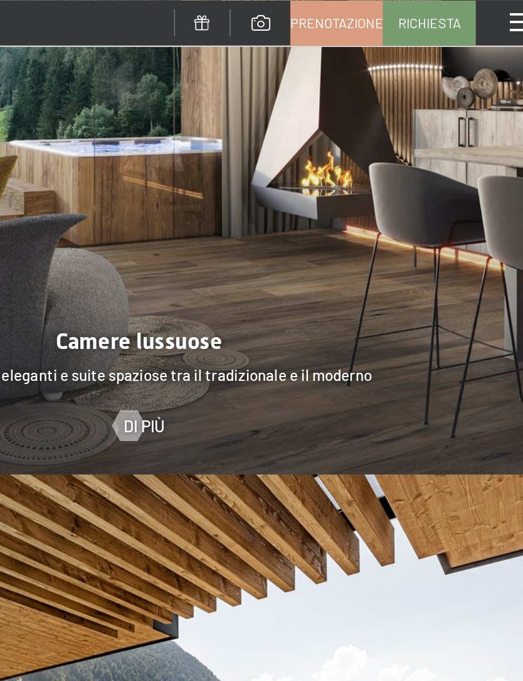
click at [466, 13] on div "Menu" at bounding box center [494, 14] width 56 height 28
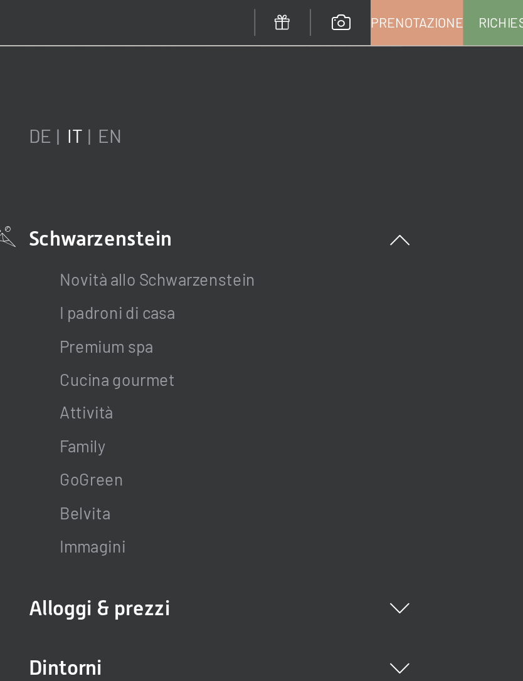
click at [164, 168] on link "Novità allo Schwarzenstein" at bounding box center [223, 170] width 119 height 12
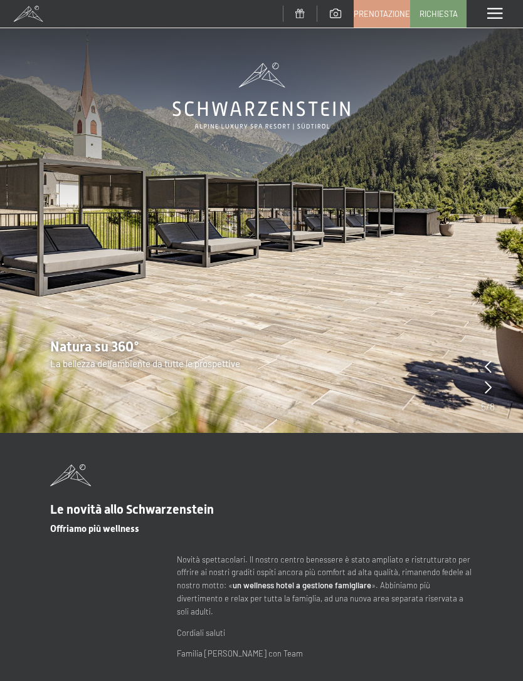
click at [26, 12] on span at bounding box center [28, 14] width 56 height 28
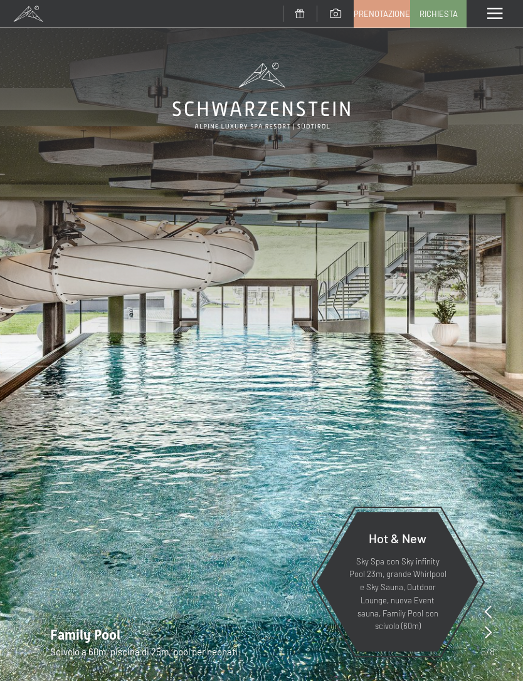
click at [517, 13] on div "Menu" at bounding box center [494, 14] width 56 height 28
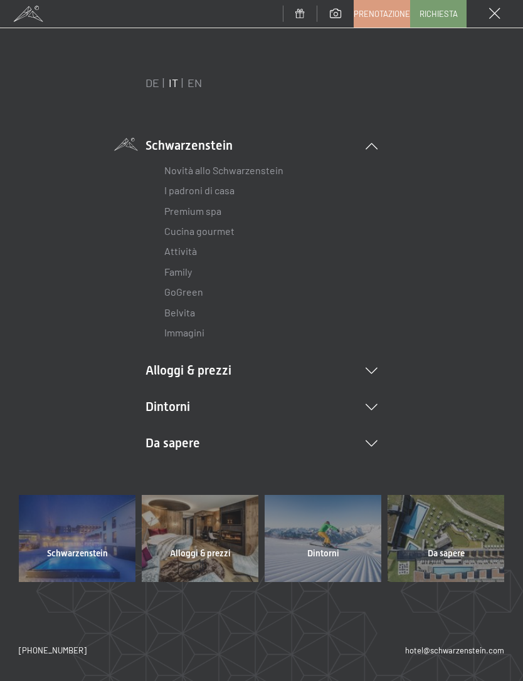
click at [192, 409] on li "Dintorni Aurina Ski & Winter Sci Scuola di sci Trekking in estate Escursioni Bi…" at bounding box center [261, 407] width 232 height 18
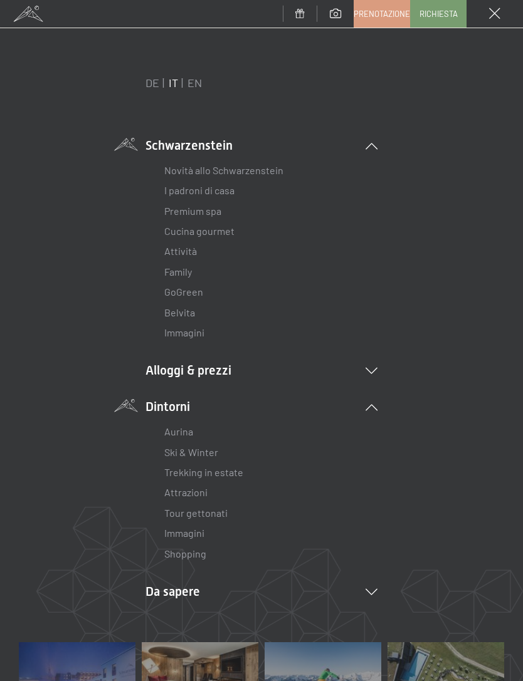
click at [24, 27] on span at bounding box center [28, 14] width 56 height 28
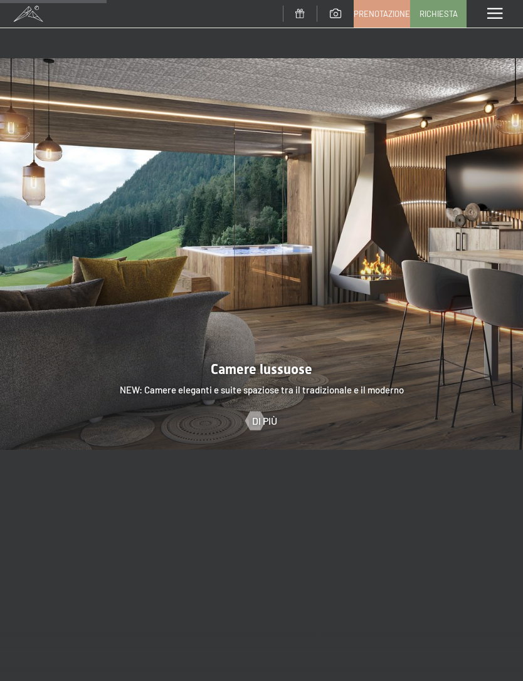
scroll to position [1127, 0]
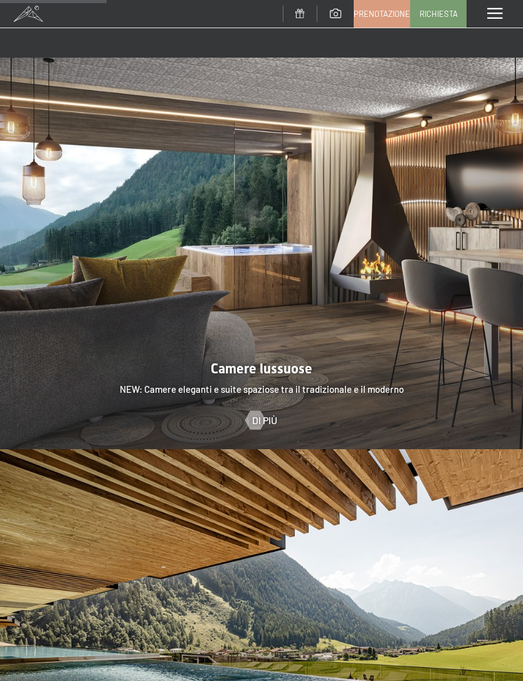
click at [34, 634] on div at bounding box center [261, 646] width 523 height 392
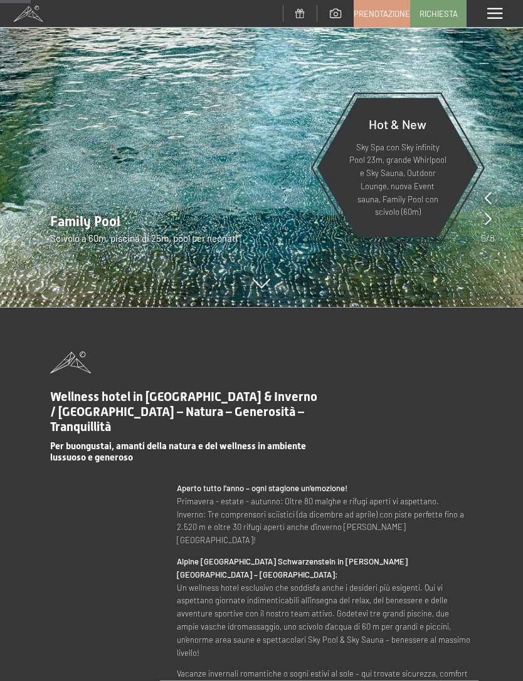
scroll to position [320, 0]
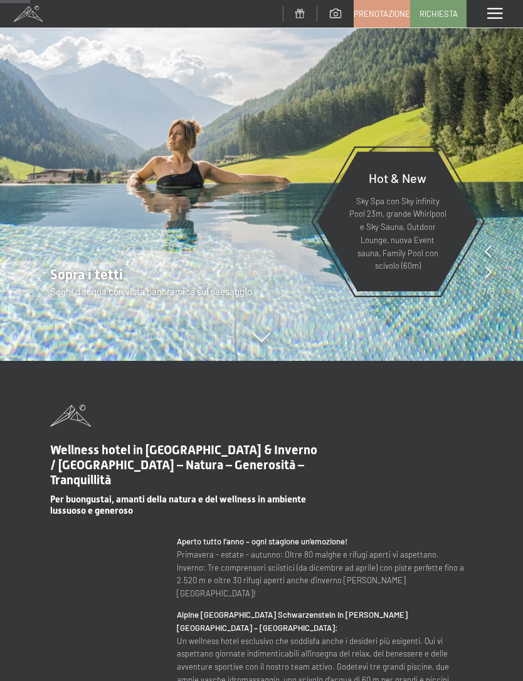
click at [507, 671] on div "Wellness hotel in Alto Adige / Estate & Inverno / Luxury SPA Resort – Natura – …" at bounding box center [261, 613] width 523 height 416
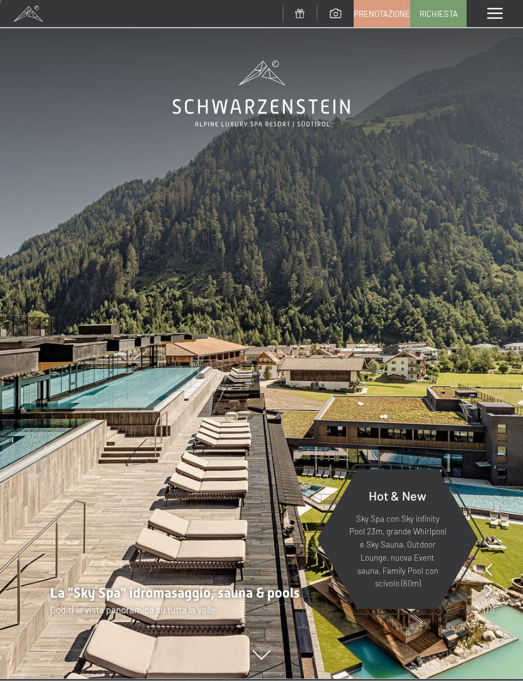
scroll to position [0, 0]
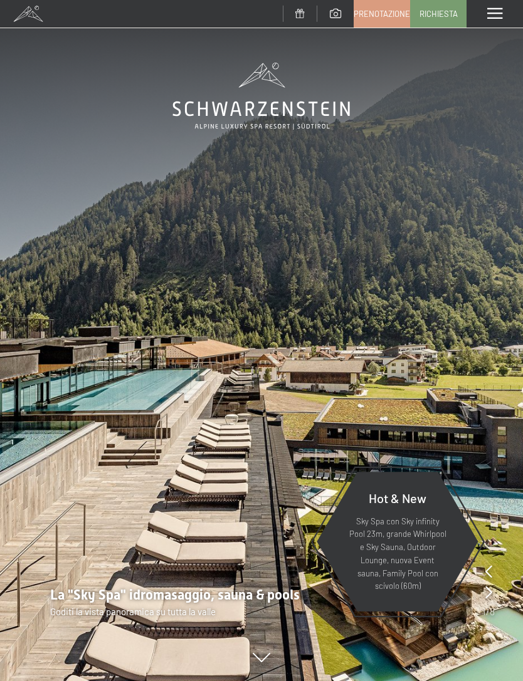
click at [502, 17] on span at bounding box center [494, 13] width 15 height 11
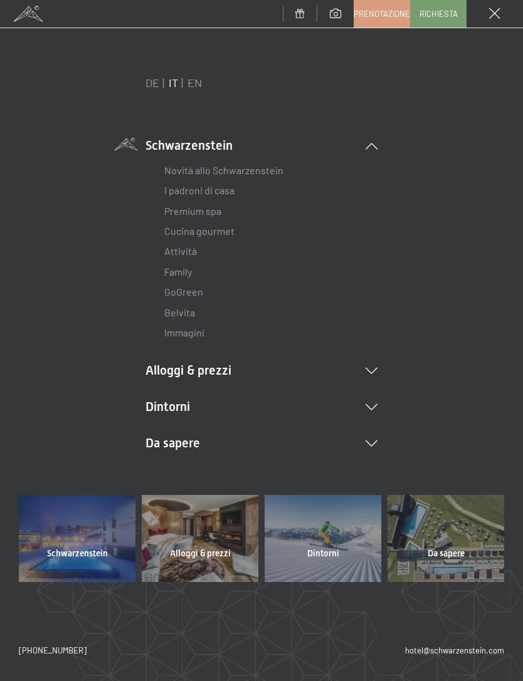
click at [190, 191] on link "I padroni di casa" at bounding box center [199, 190] width 70 height 12
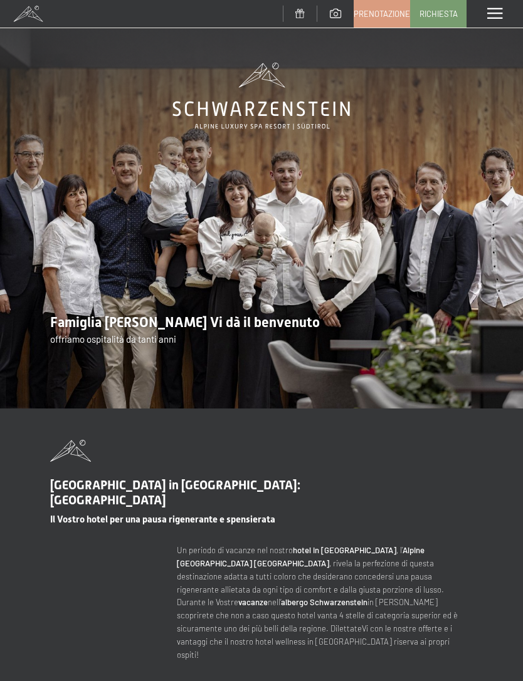
click at [498, 16] on span at bounding box center [494, 13] width 15 height 11
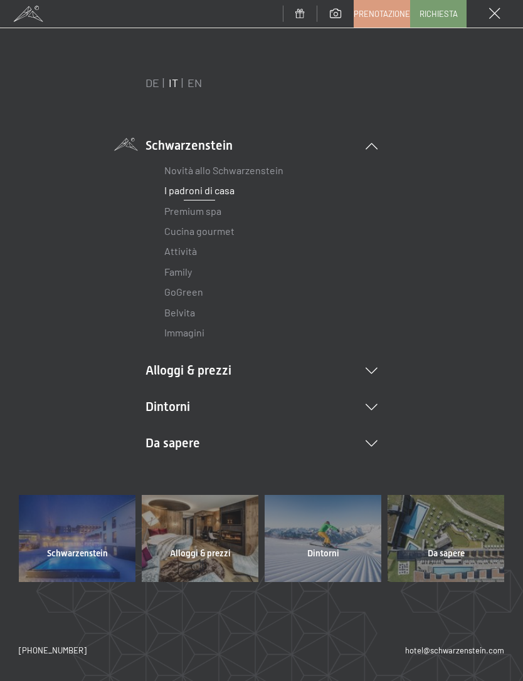
click at [252, 668] on div "[PHONE_NUMBER] hotel@ no-spam. schwarzenstein. no-spam. com" at bounding box center [261, 663] width 485 height 36
click at [267, 677] on div "[PHONE_NUMBER] hotel@ no-spam. schwarzenstein. no-spam. com" at bounding box center [261, 663] width 485 height 36
click at [32, 16] on span at bounding box center [28, 14] width 56 height 28
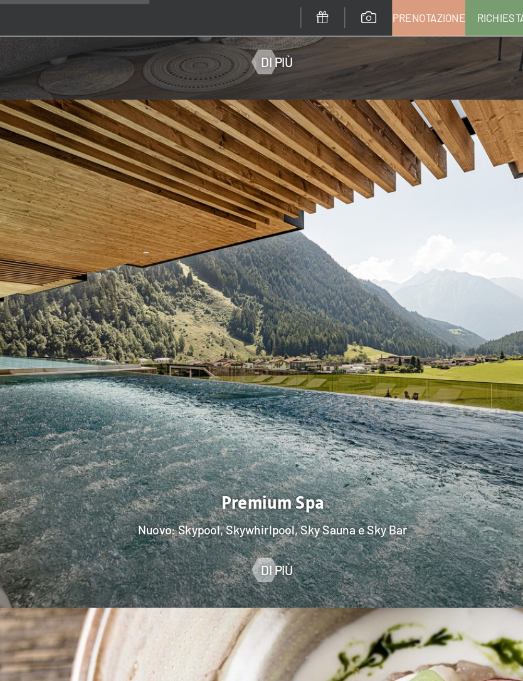
scroll to position [1539, 0]
click at [252, 434] on span "Di più" at bounding box center [264, 441] width 25 height 14
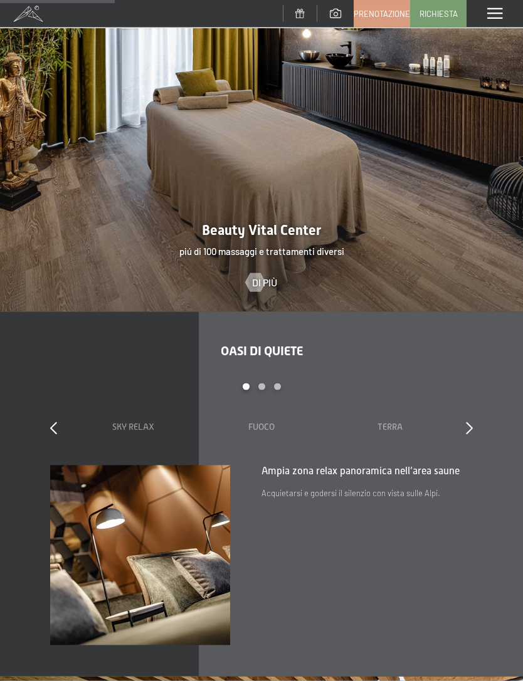
scroll to position [1298, 0]
click at [399, 422] on span "Terra" at bounding box center [389, 427] width 25 height 10
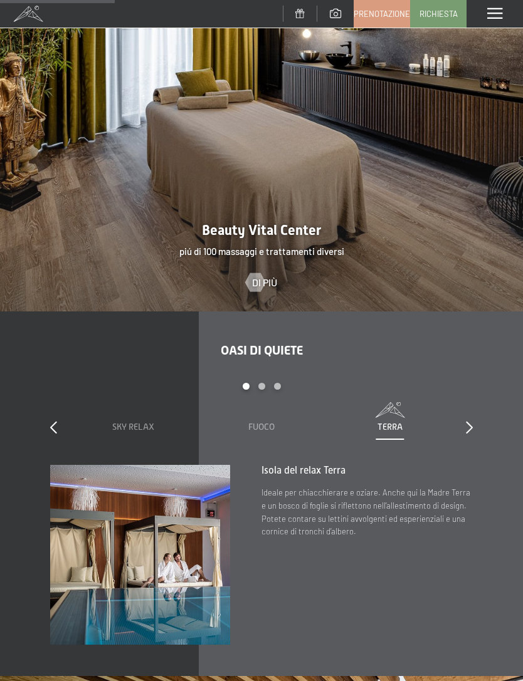
click at [469, 421] on icon at bounding box center [469, 427] width 7 height 13
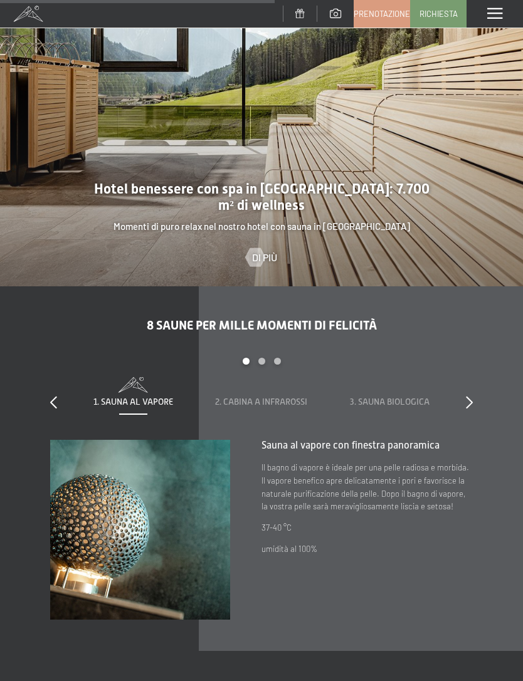
scroll to position [2633, 0]
click at [466, 396] on icon at bounding box center [469, 402] width 7 height 13
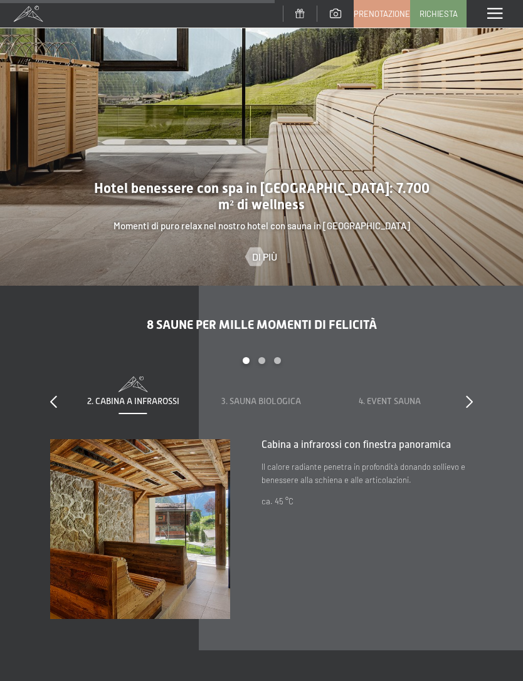
click at [470, 394] on div at bounding box center [469, 403] width 7 height 18
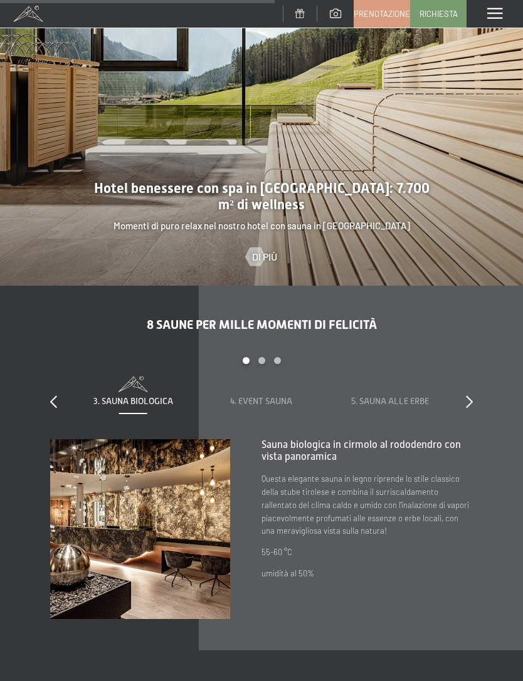
click at [471, 396] on icon at bounding box center [469, 402] width 7 height 13
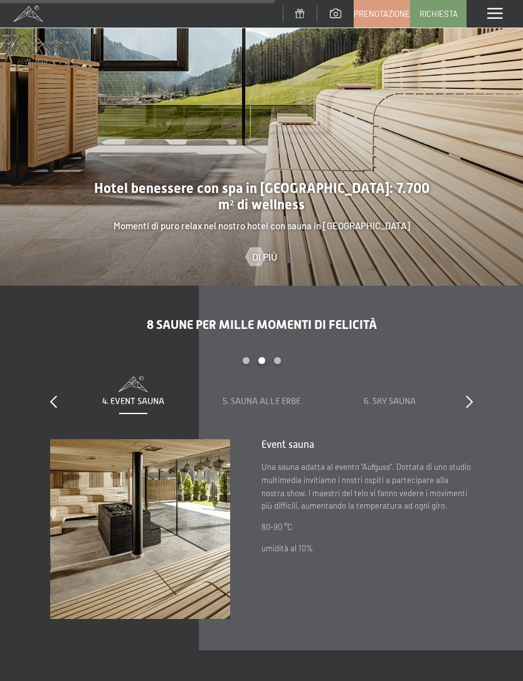
click at [471, 396] on icon at bounding box center [469, 402] width 7 height 13
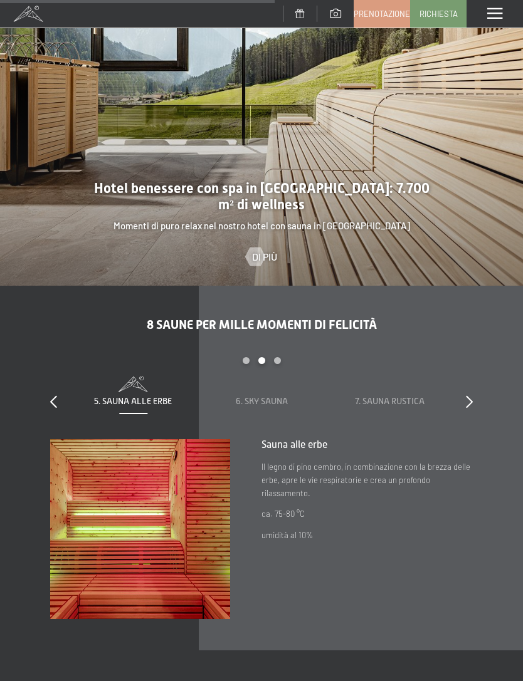
click at [472, 396] on icon at bounding box center [469, 402] width 7 height 13
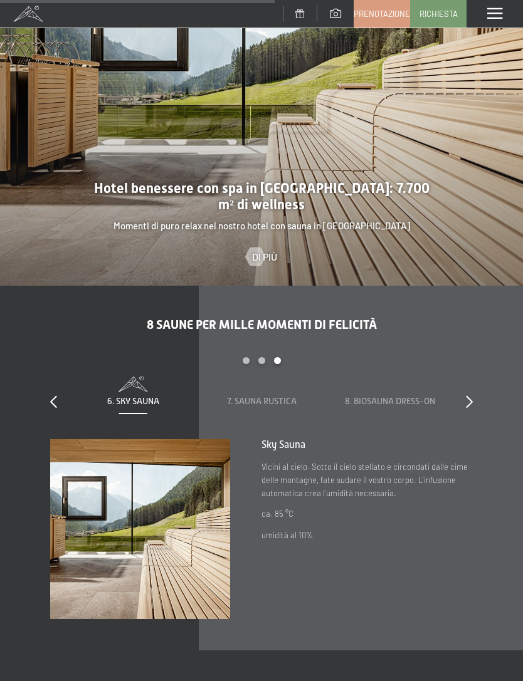
click at [470, 396] on icon at bounding box center [469, 402] width 7 height 13
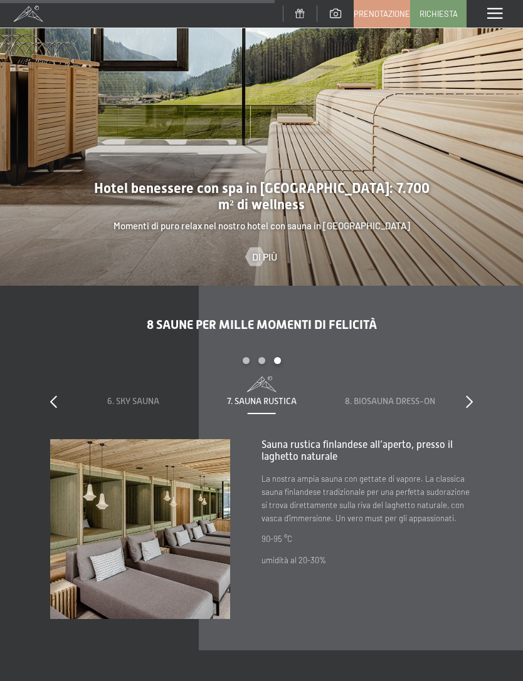
click at [468, 396] on icon at bounding box center [469, 402] width 7 height 13
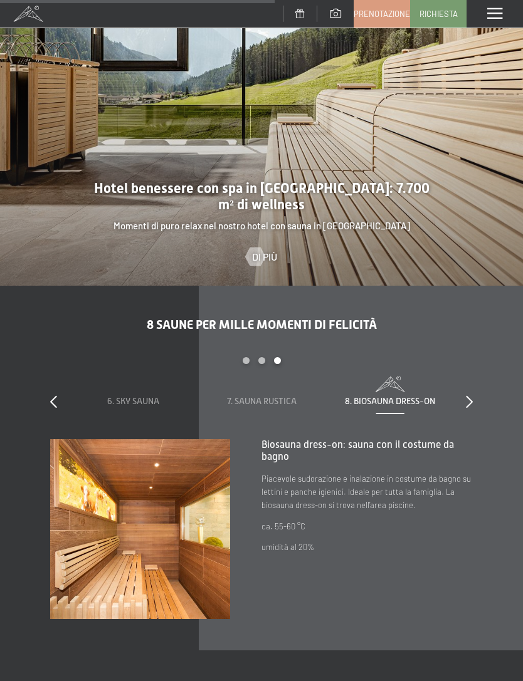
click at [466, 396] on icon at bounding box center [469, 402] width 7 height 13
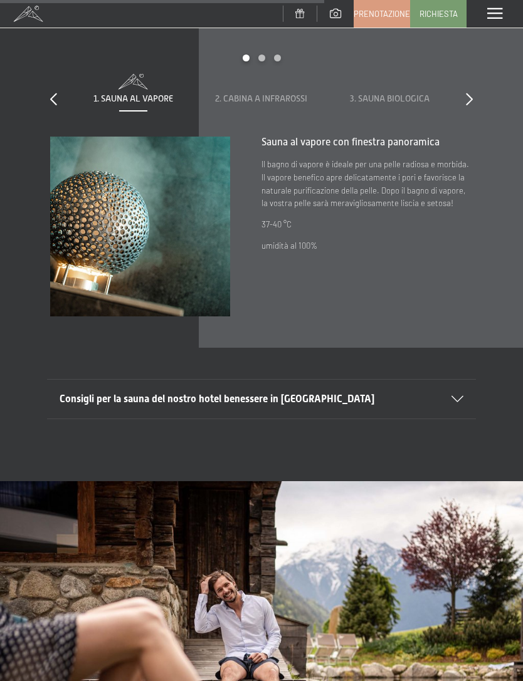
scroll to position [2915, 0]
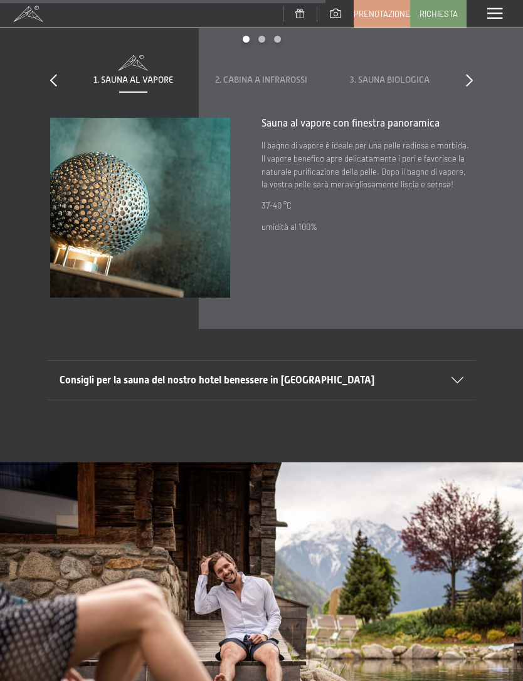
click at [460, 377] on icon at bounding box center [457, 380] width 12 height 6
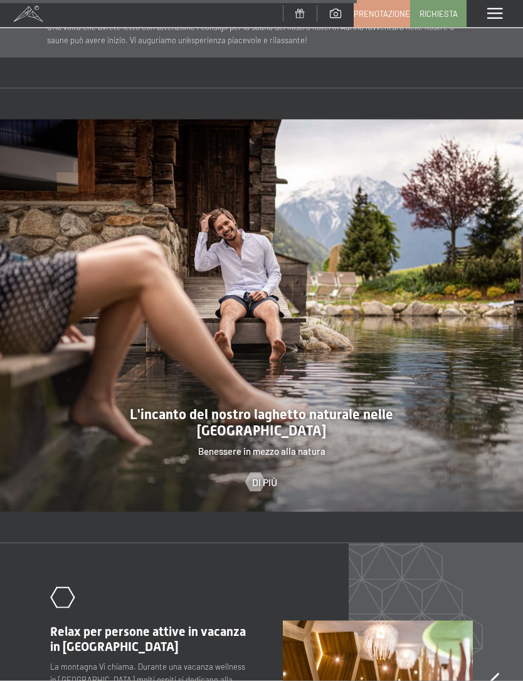
scroll to position [3478, 0]
